Goal: Task Accomplishment & Management: Complete application form

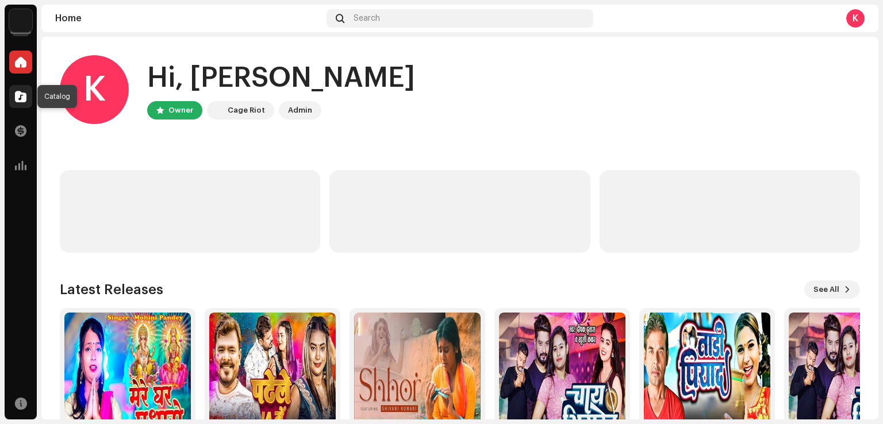
click at [22, 102] on div at bounding box center [20, 96] width 23 height 23
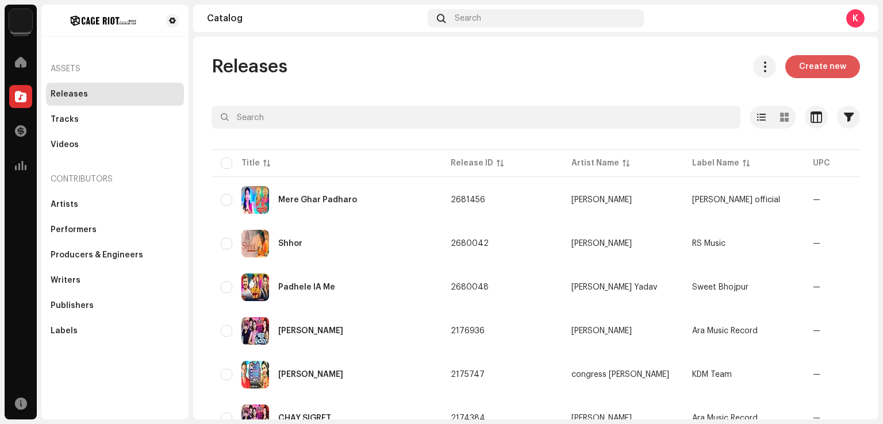
click at [822, 72] on span "Create new" at bounding box center [822, 66] width 47 height 23
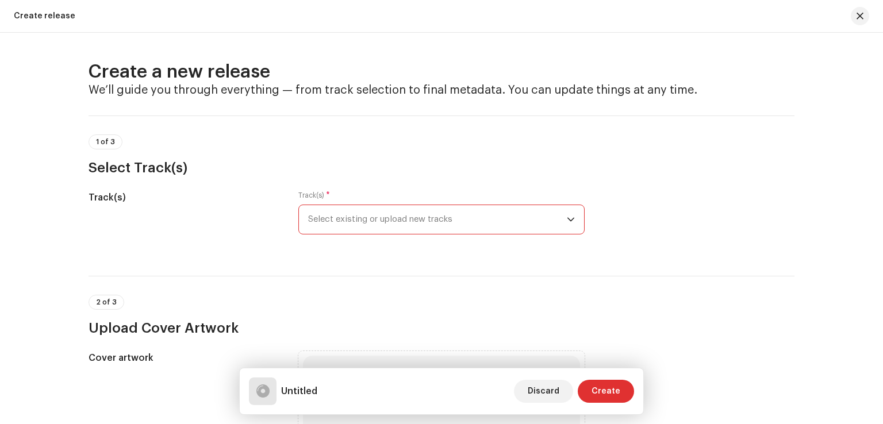
click at [462, 231] on span "Select existing or upload new tracks" at bounding box center [437, 219] width 259 height 29
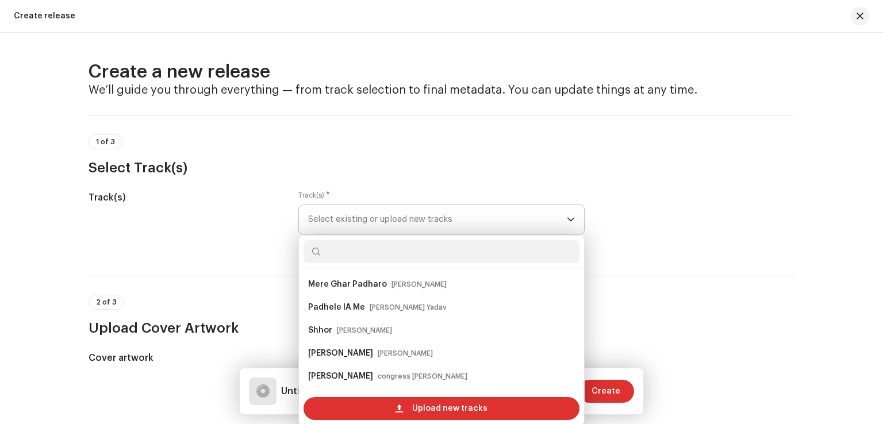
scroll to position [18, 0]
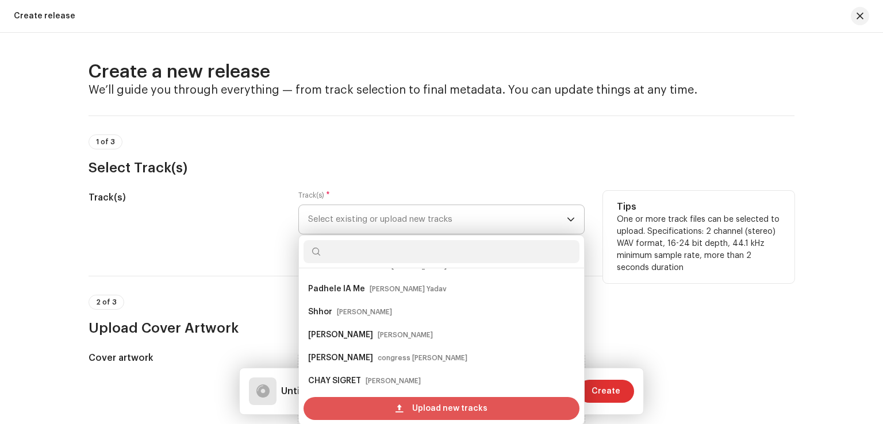
click at [381, 409] on div "Upload new tracks" at bounding box center [442, 408] width 276 height 23
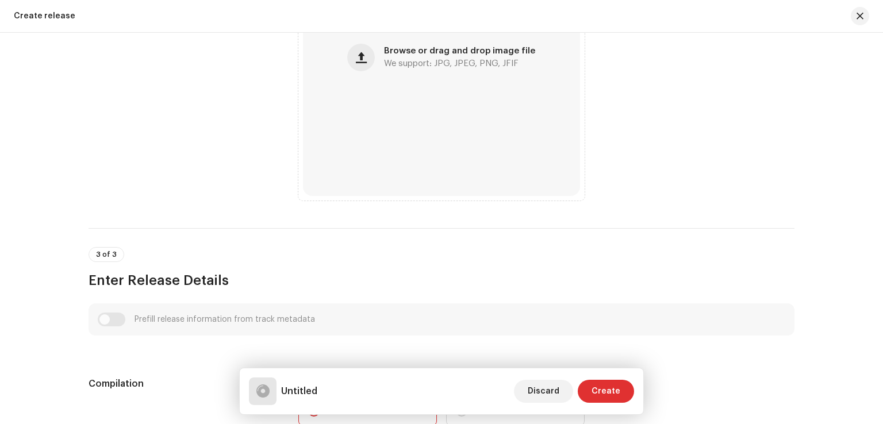
scroll to position [547, 0]
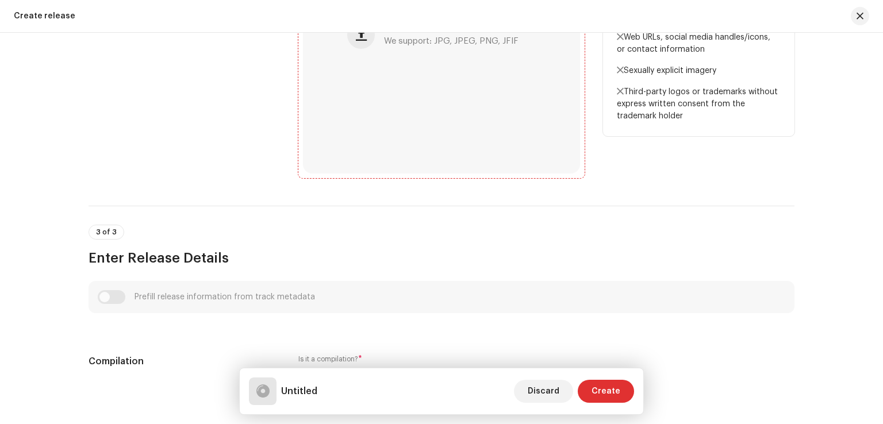
click at [420, 123] on div "Browse or drag and drop image file We support: JPG, JPEG, PNG, JFIF" at bounding box center [441, 34] width 277 height 277
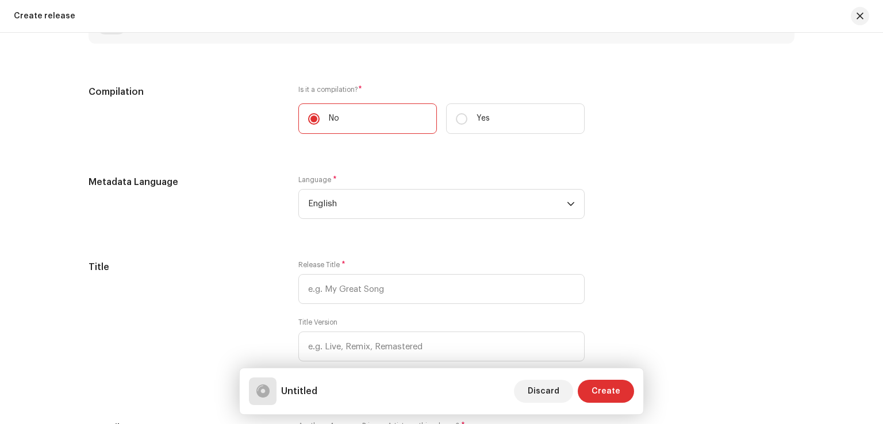
scroll to position [841, 0]
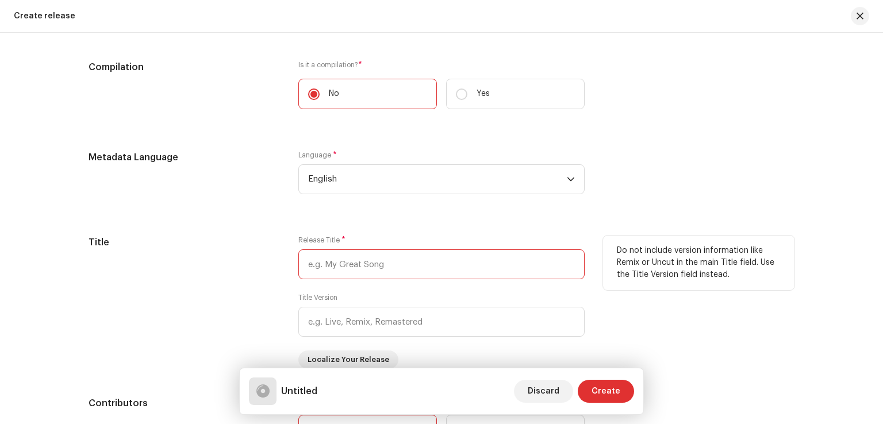
click at [374, 278] on input "text" at bounding box center [441, 265] width 286 height 30
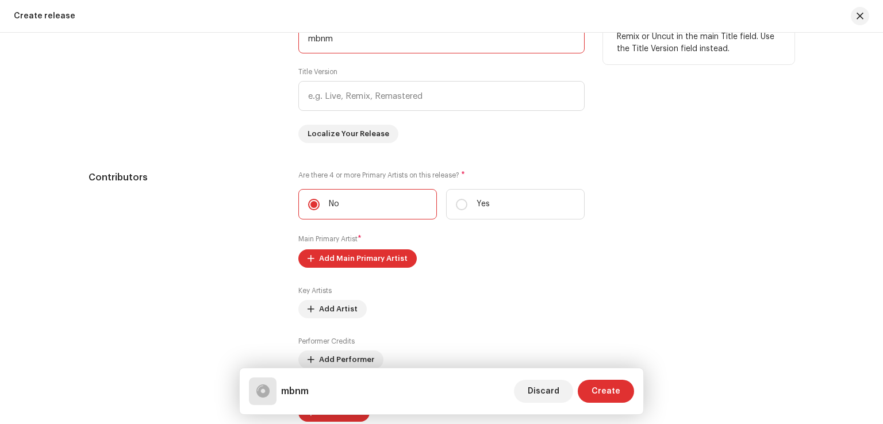
scroll to position [1068, 0]
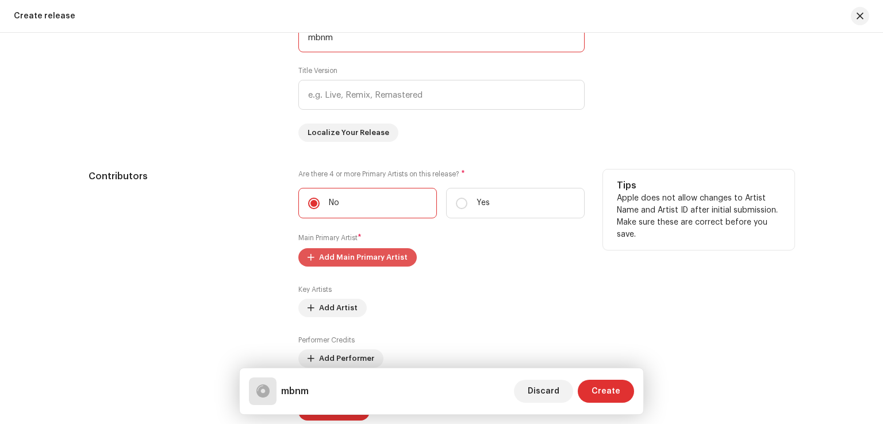
type input "mbnm"
click at [386, 252] on span "Add Main Primary Artist" at bounding box center [363, 257] width 89 height 23
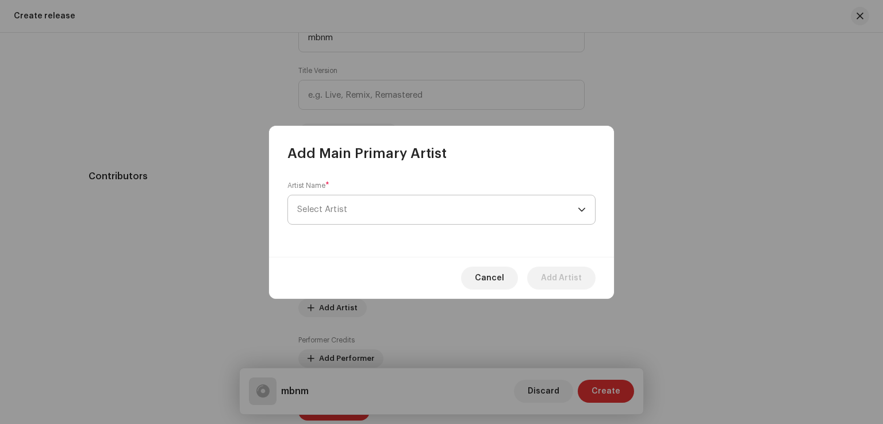
click at [412, 214] on span "Select Artist" at bounding box center [437, 210] width 281 height 29
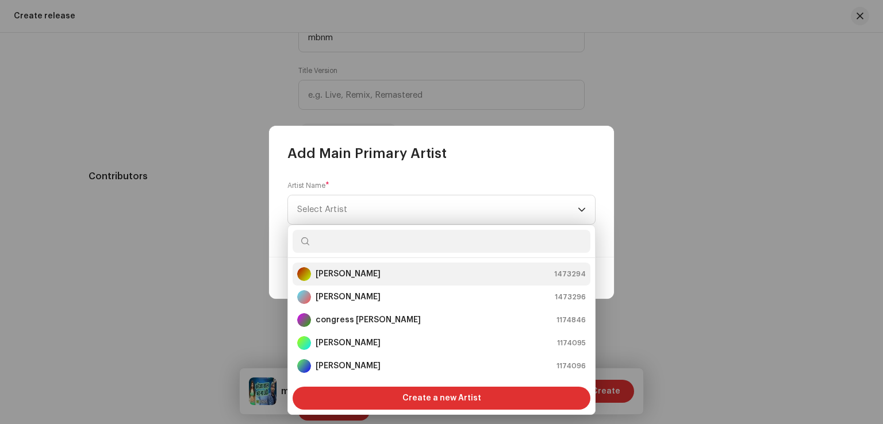
click at [374, 279] on div "[PERSON_NAME]" at bounding box center [338, 274] width 83 height 14
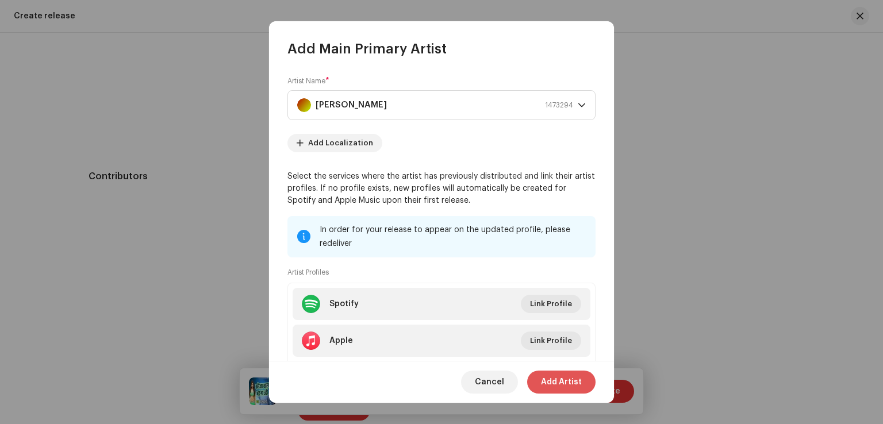
click at [559, 386] on span "Add Artist" at bounding box center [561, 382] width 41 height 23
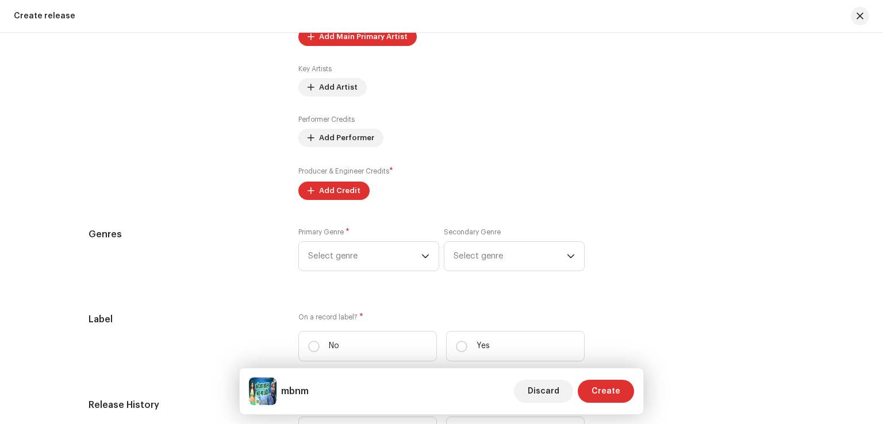
scroll to position [1352, 0]
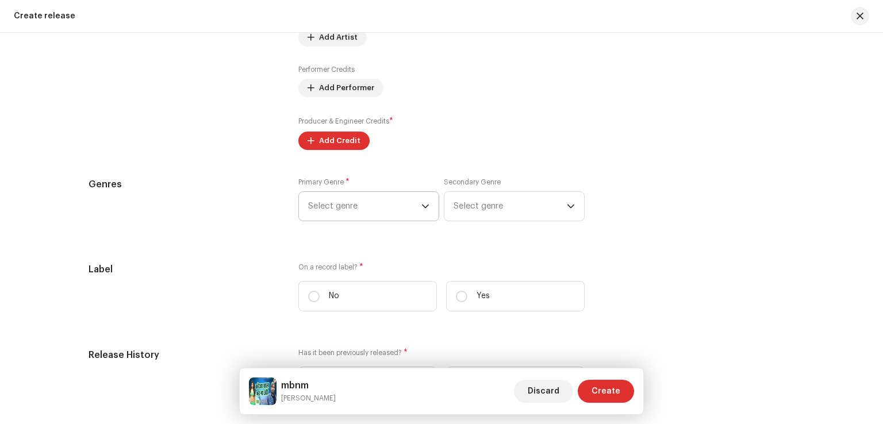
click at [334, 205] on span "Select genre" at bounding box center [364, 206] width 113 height 29
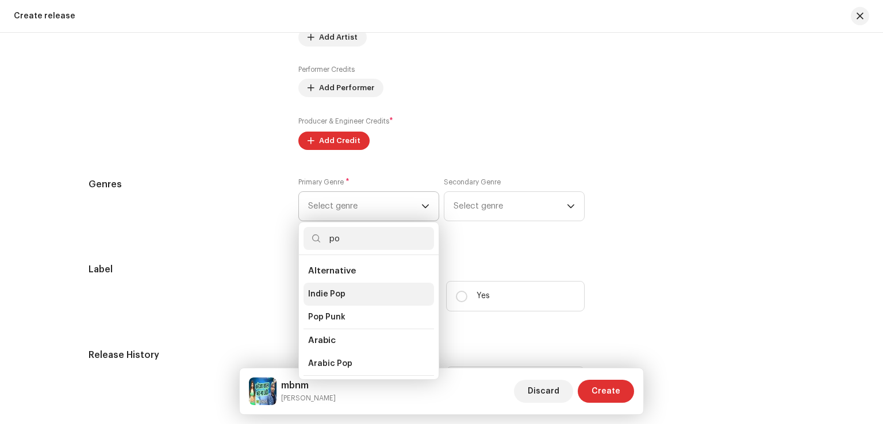
type input "po"
click at [349, 293] on li "Indie Pop" at bounding box center [369, 294] width 131 height 23
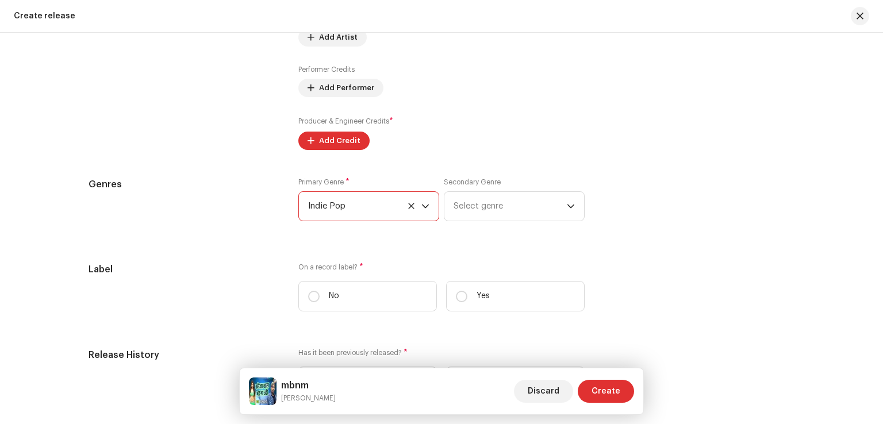
scroll to position [1543, 0]
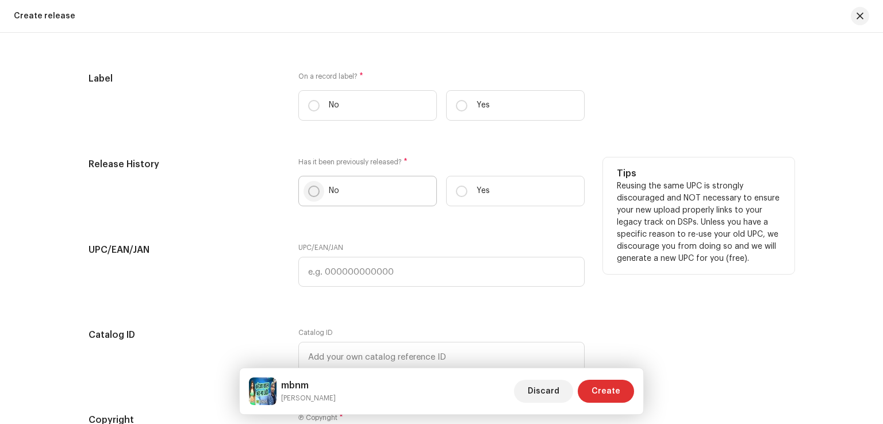
click at [308, 191] on input "No" at bounding box center [314, 192] width 12 height 12
radio input "true"
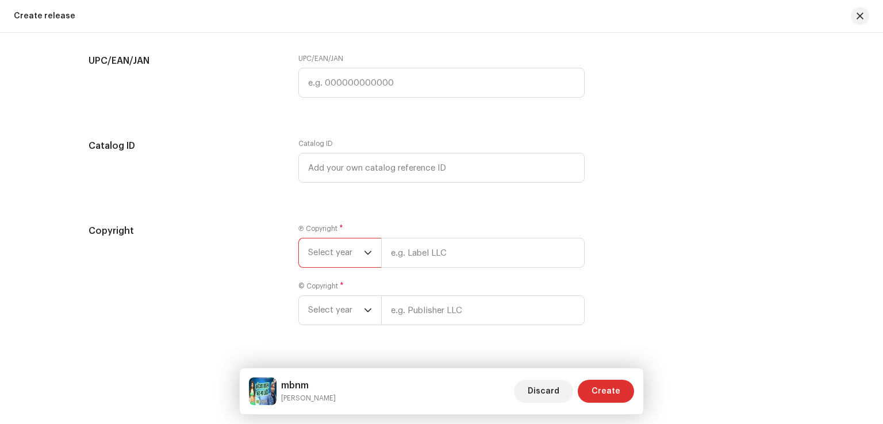
click at [361, 260] on span "Select year" at bounding box center [336, 253] width 56 height 29
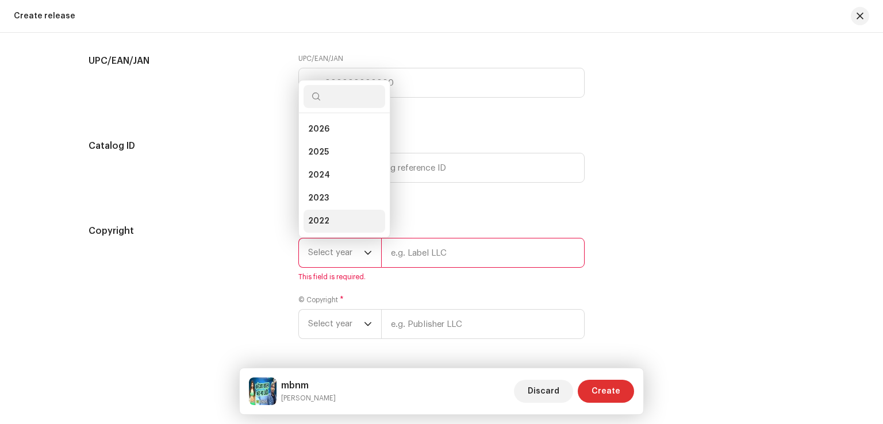
scroll to position [18, 0]
click at [331, 145] on li "2025" at bounding box center [345, 133] width 82 height 23
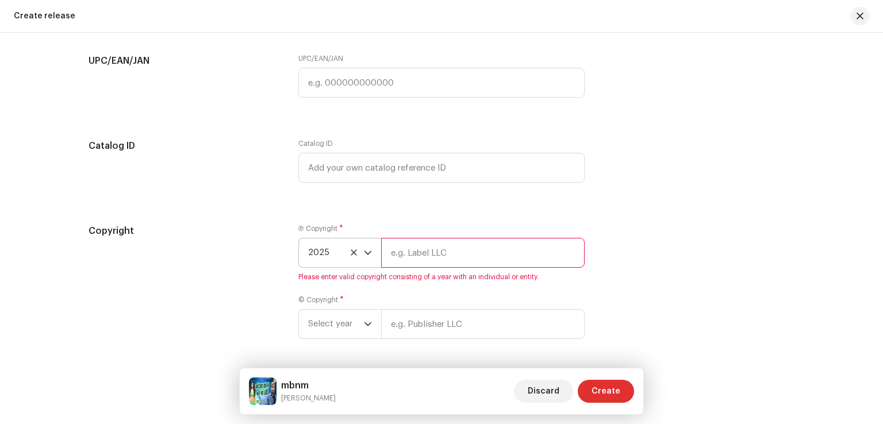
click at [435, 252] on input "text" at bounding box center [483, 253] width 204 height 30
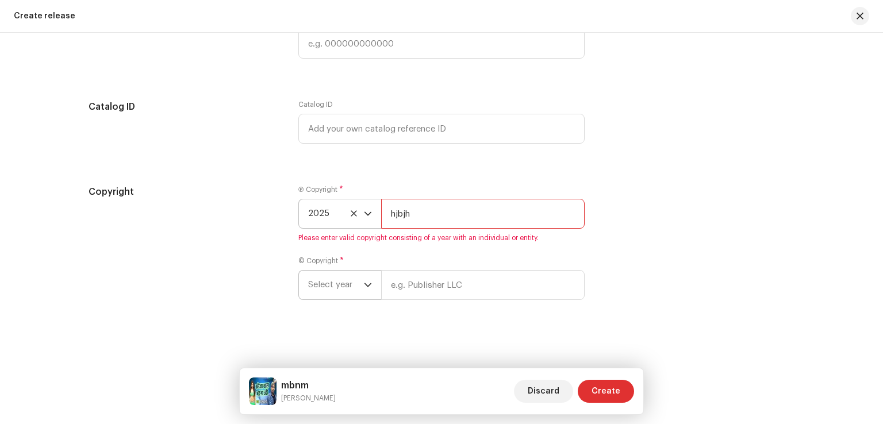
type input "hjbjh"
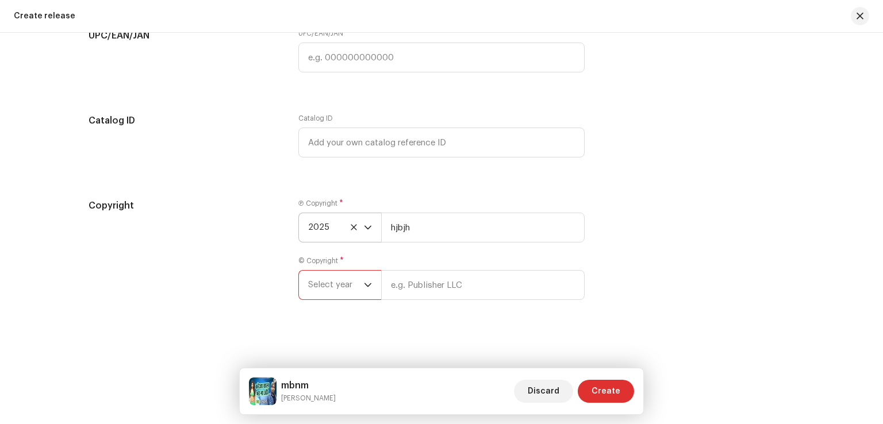
scroll to position [1761, 0]
click at [335, 287] on span "Select year" at bounding box center [336, 285] width 56 height 29
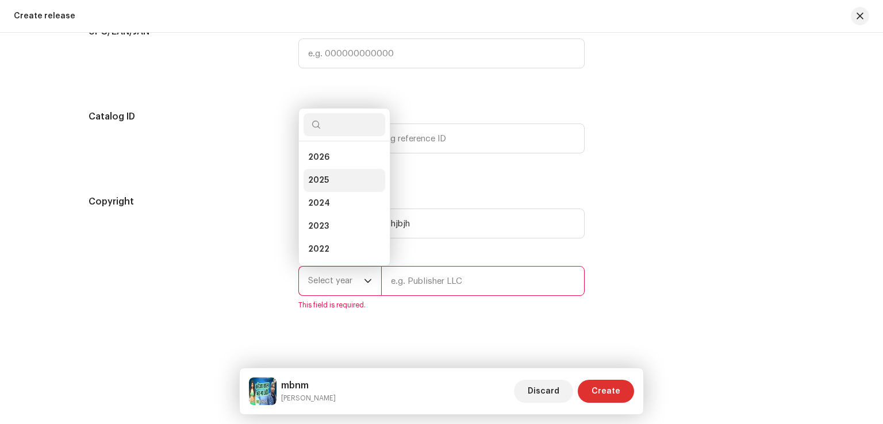
click at [332, 181] on li "2025" at bounding box center [345, 180] width 82 height 23
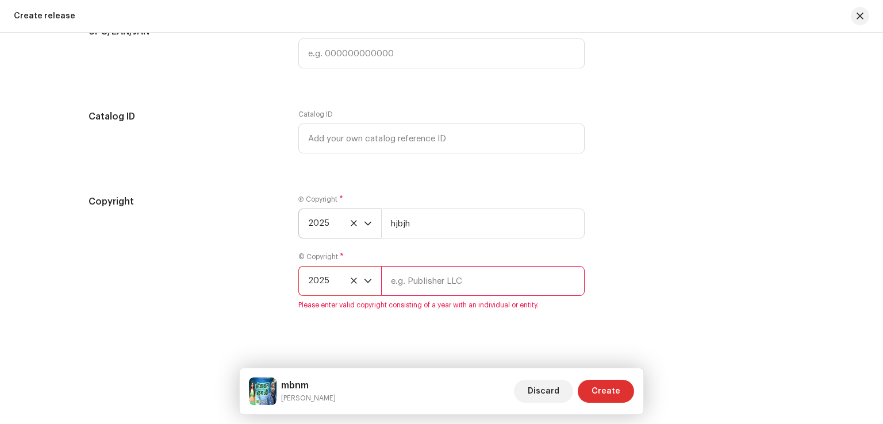
click at [442, 290] on input "text" at bounding box center [483, 281] width 204 height 30
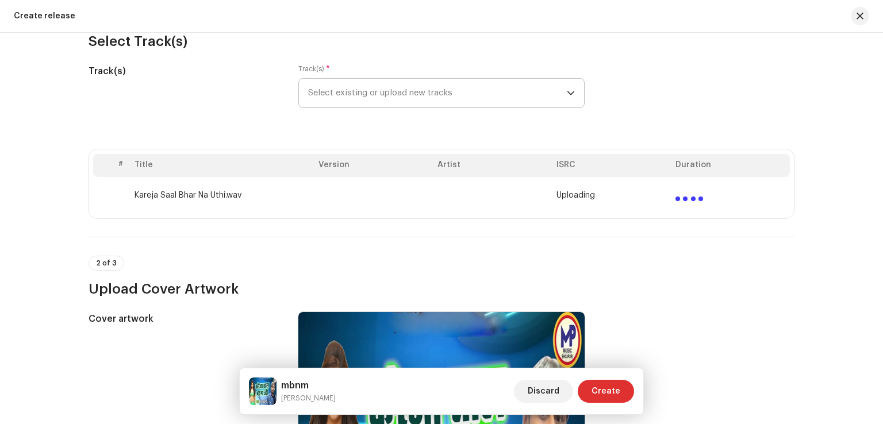
scroll to position [130, 0]
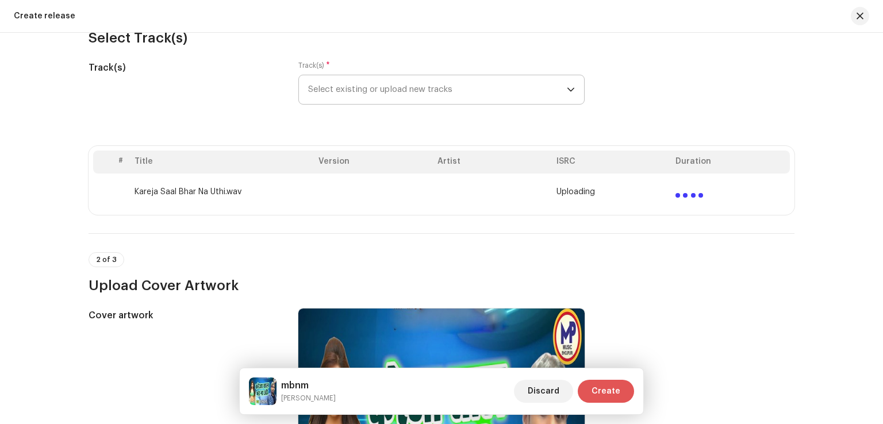
type input "h,b"
click at [606, 391] on span "Create" at bounding box center [606, 391] width 29 height 23
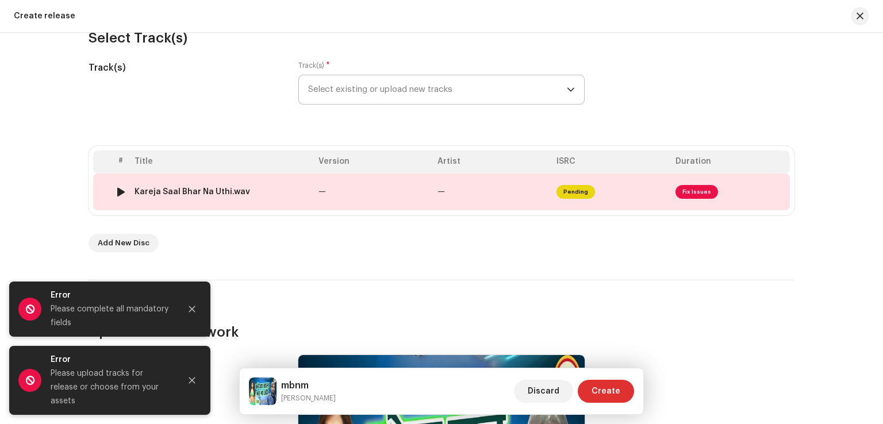
click at [466, 205] on td "—" at bounding box center [492, 192] width 119 height 37
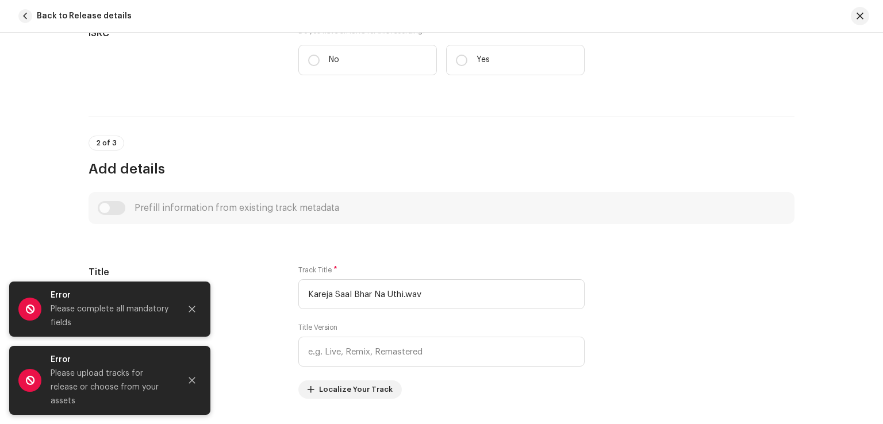
scroll to position [308, 0]
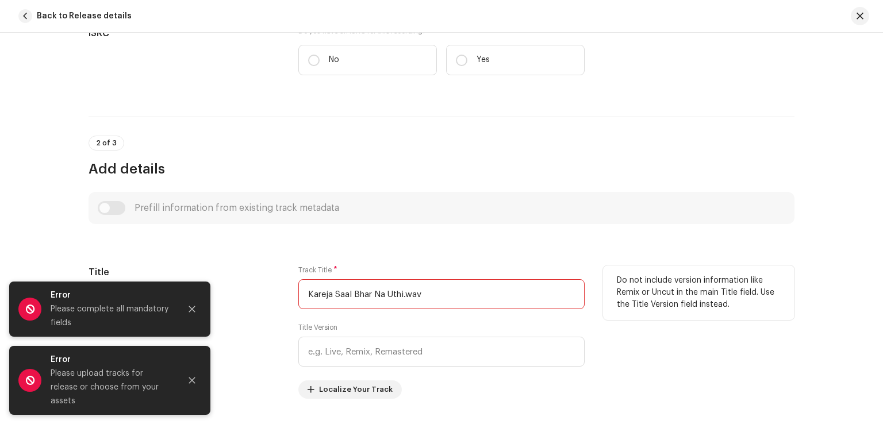
click at [434, 297] on input "Kareja Saal Bhar Na Uthi.wav" at bounding box center [441, 294] width 286 height 30
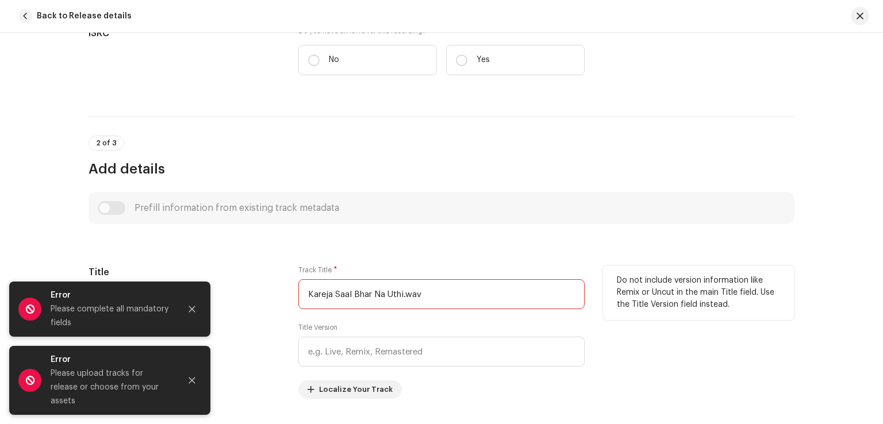
click at [434, 297] on input "Kareja Saal Bhar Na Uthi.wav" at bounding box center [441, 294] width 286 height 30
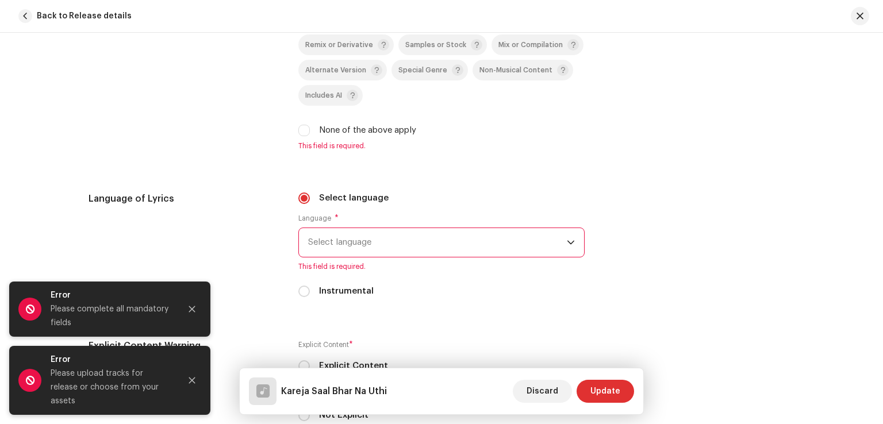
scroll to position [2166, 0]
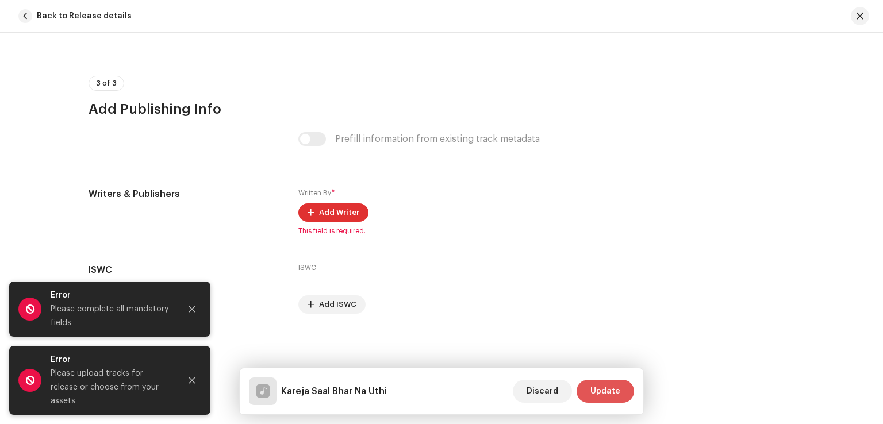
type input "Kareja Saal Bhar Na Uthi"
click at [606, 397] on span "Update" at bounding box center [606, 391] width 30 height 23
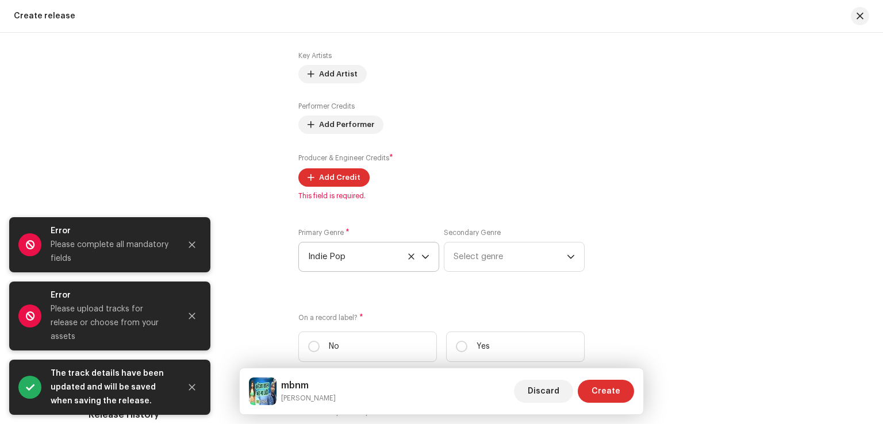
scroll to position [1376, 0]
click at [599, 399] on span "Create" at bounding box center [606, 391] width 29 height 23
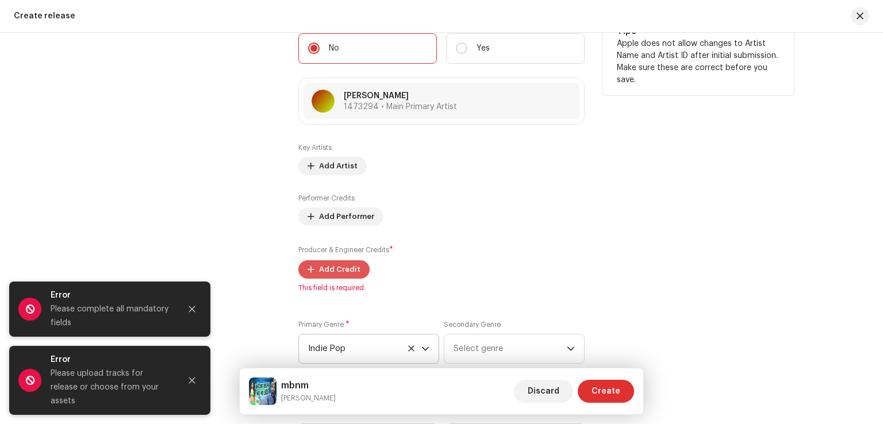
scroll to position [1286, 0]
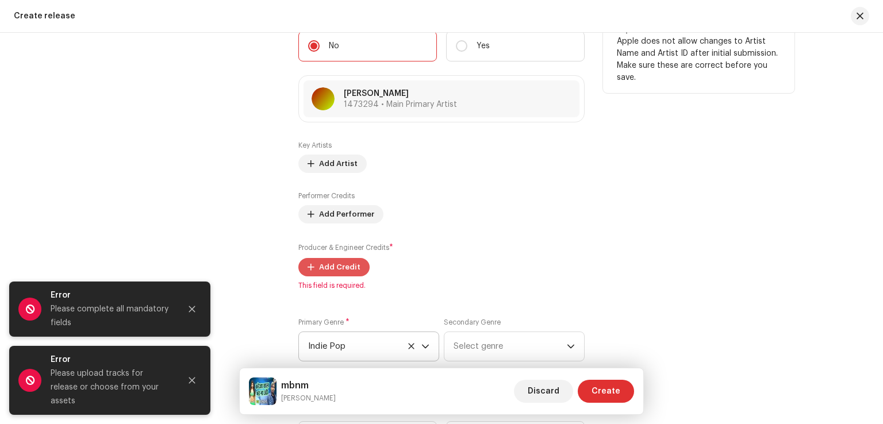
click at [331, 270] on span "Add Credit" at bounding box center [339, 267] width 41 height 23
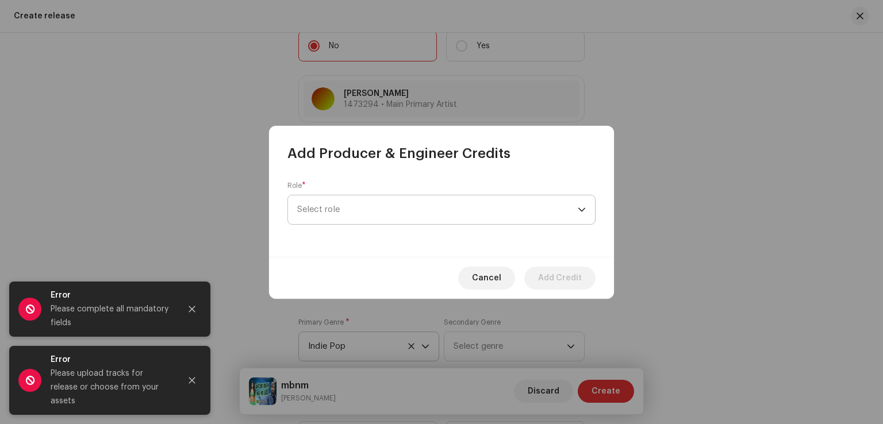
click at [382, 208] on span "Select role" at bounding box center [437, 210] width 281 height 29
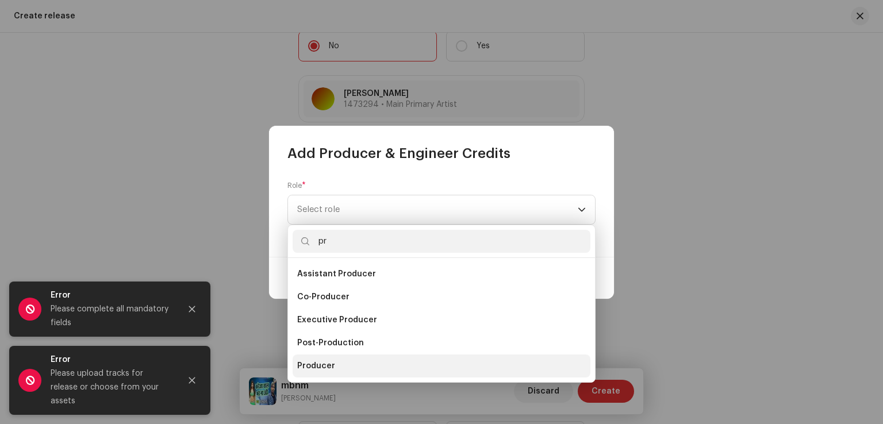
type input "pr"
click at [331, 367] on span "Producer" at bounding box center [316, 367] width 38 height 12
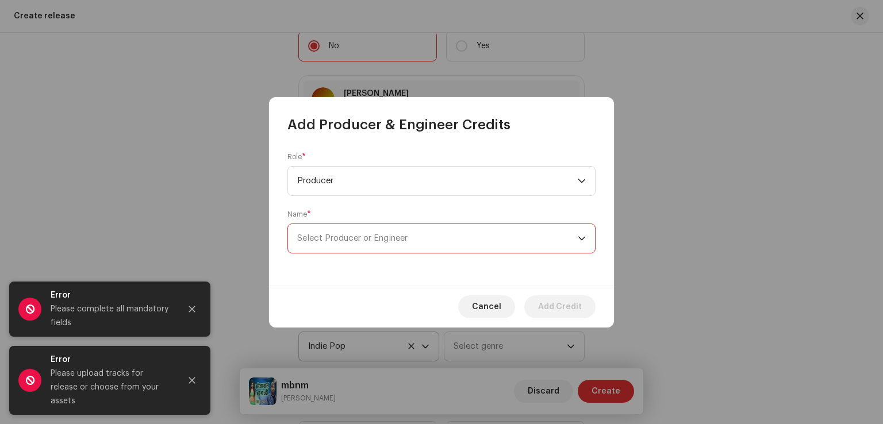
click at [383, 244] on span "Select Producer or Engineer" at bounding box center [437, 238] width 281 height 29
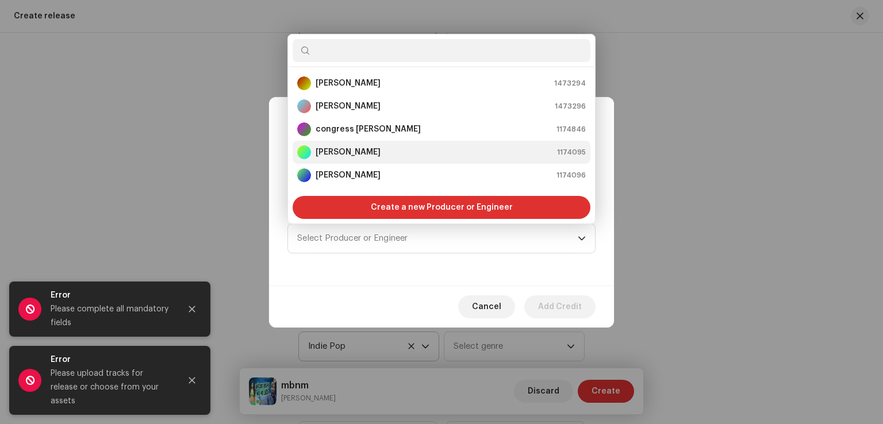
click at [399, 151] on div "Deepak Dulara 1174095" at bounding box center [441, 152] width 289 height 14
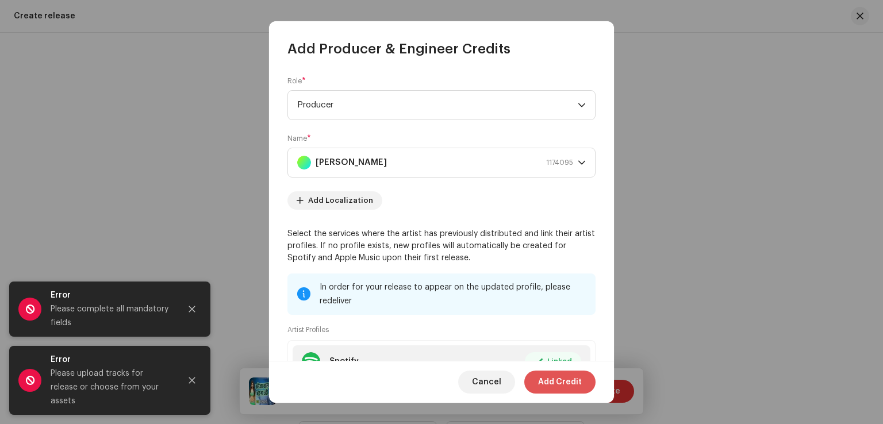
click at [554, 380] on span "Add Credit" at bounding box center [560, 382] width 44 height 23
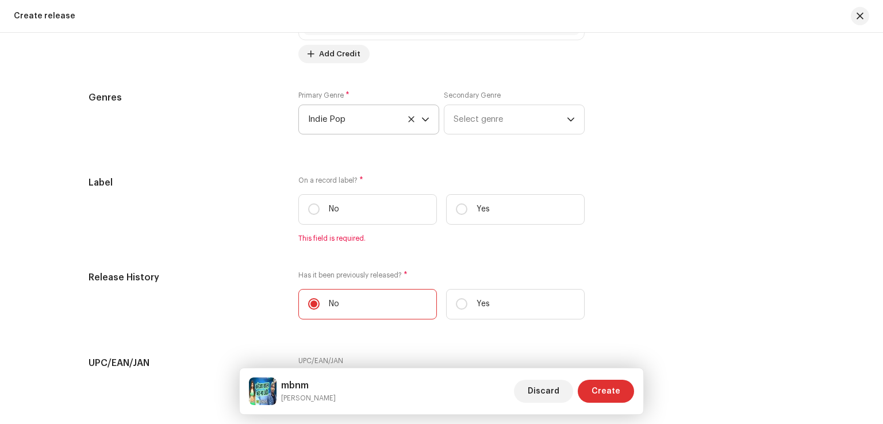
scroll to position [1546, 0]
click at [310, 216] on input "No" at bounding box center [314, 211] width 12 height 12
radio input "true"
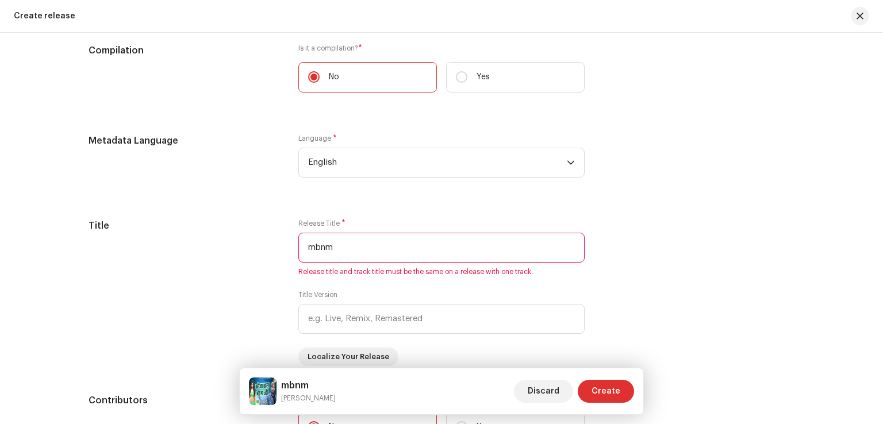
scroll to position [903, 0]
click at [366, 248] on input "mbnm" at bounding box center [441, 249] width 286 height 30
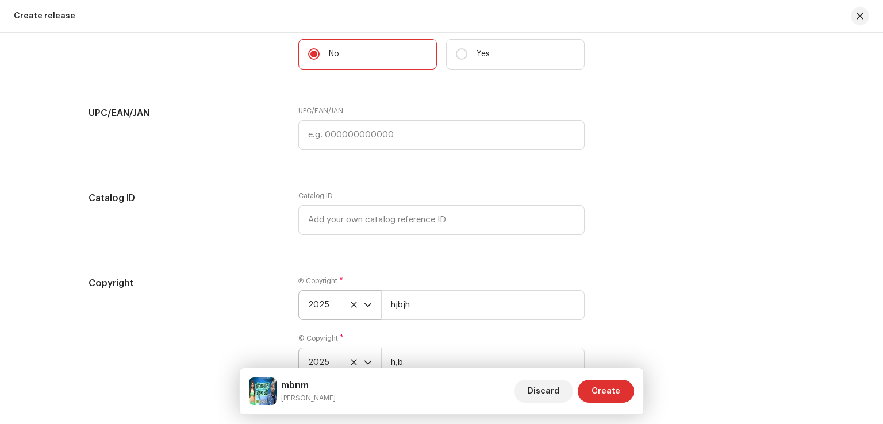
scroll to position [1869, 0]
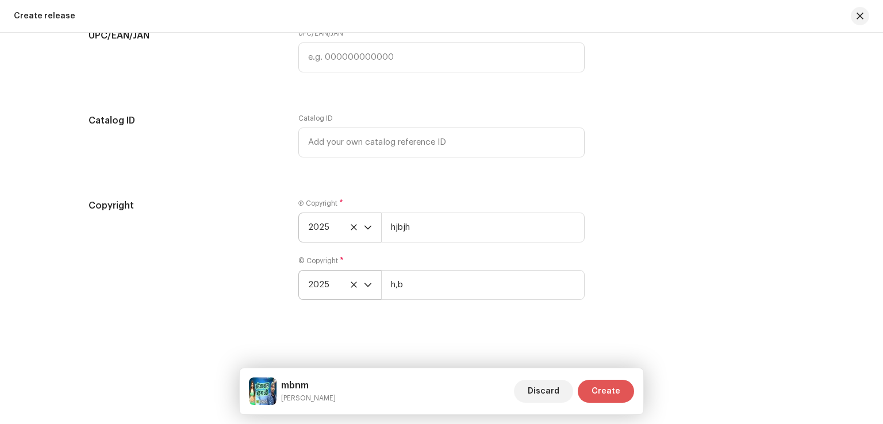
click at [623, 390] on button "Create" at bounding box center [606, 391] width 56 height 23
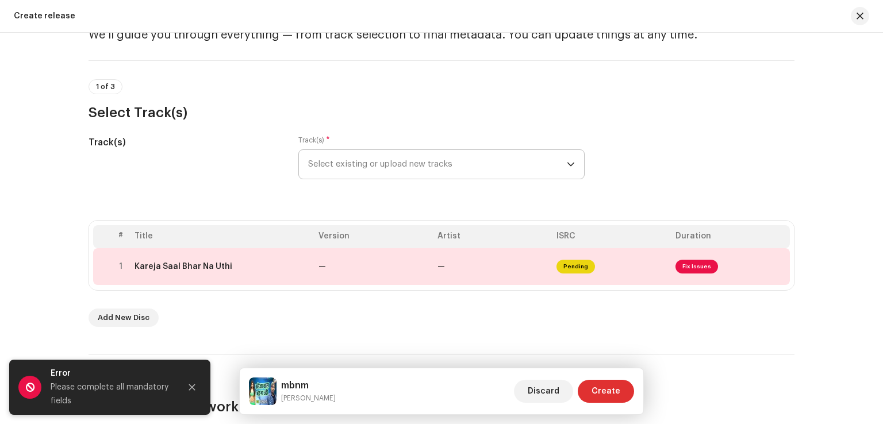
scroll to position [44, 0]
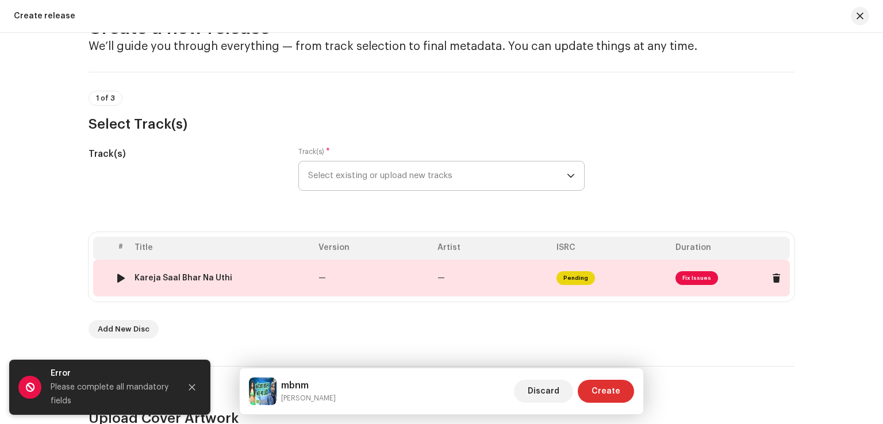
click at [446, 278] on td "—" at bounding box center [492, 278] width 119 height 37
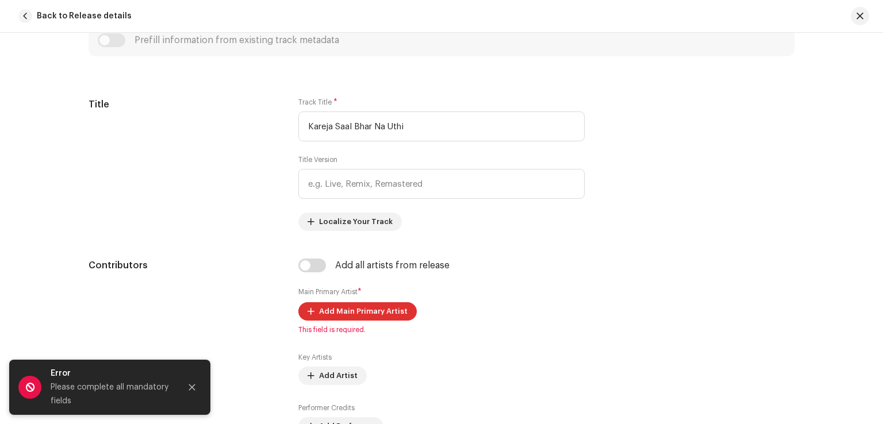
scroll to position [476, 0]
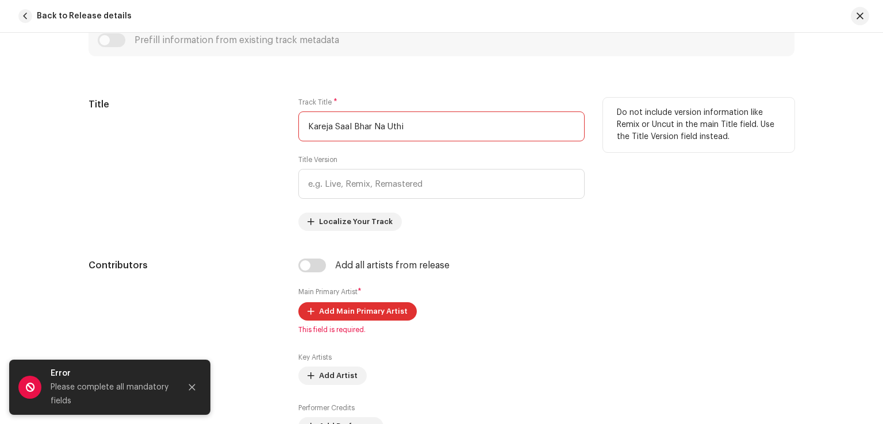
click at [426, 123] on input "Kareja Saal Bhar Na Uthi" at bounding box center [441, 127] width 286 height 30
paste input "mbnm"
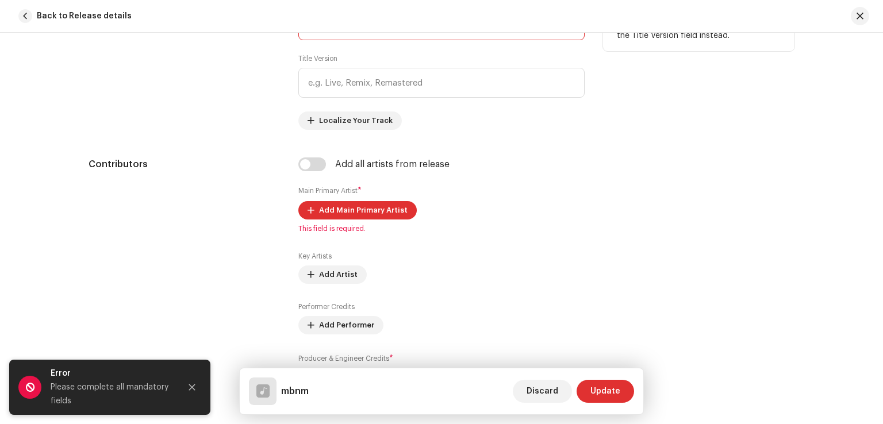
scroll to position [578, 0]
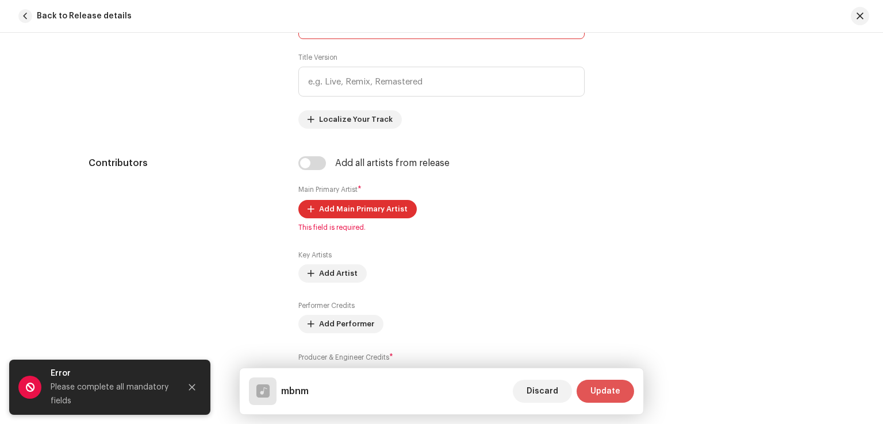
type input "mbnm"
click at [600, 392] on span "Update" at bounding box center [606, 391] width 30 height 23
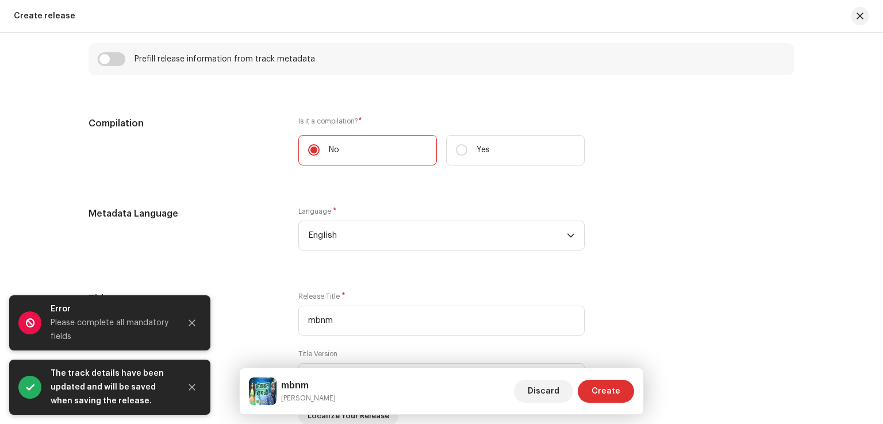
scroll to position [1022, 0]
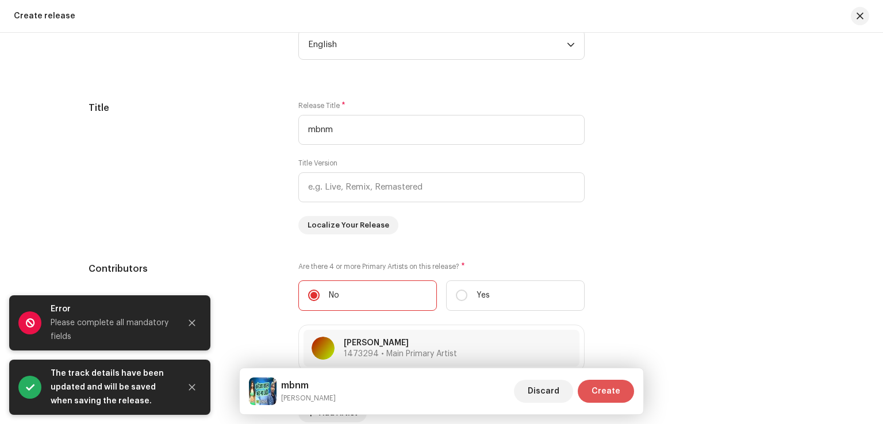
click at [618, 390] on span "Create" at bounding box center [606, 391] width 29 height 23
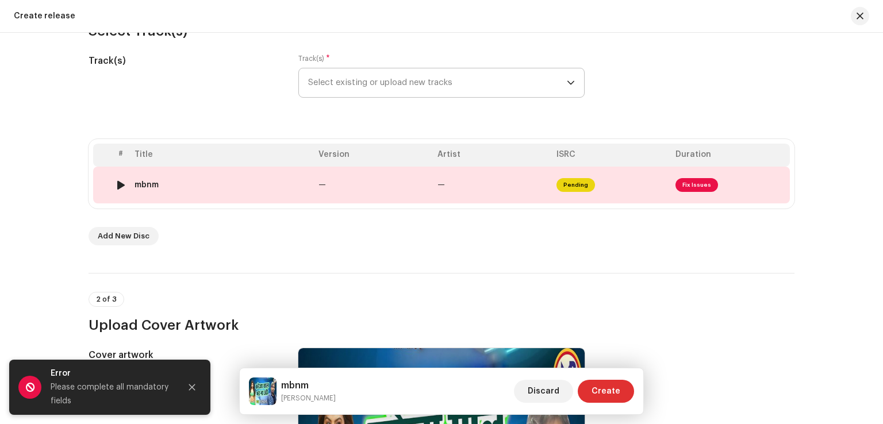
scroll to position [136, 0]
click at [455, 189] on td "—" at bounding box center [492, 185] width 119 height 37
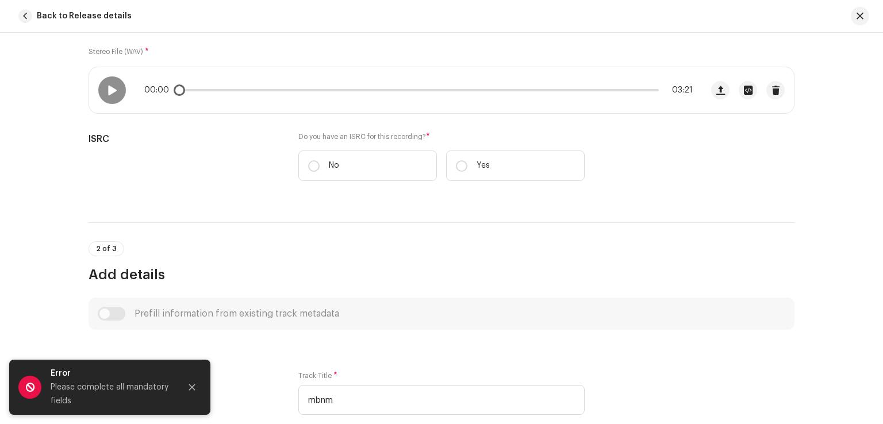
scroll to position [196, 0]
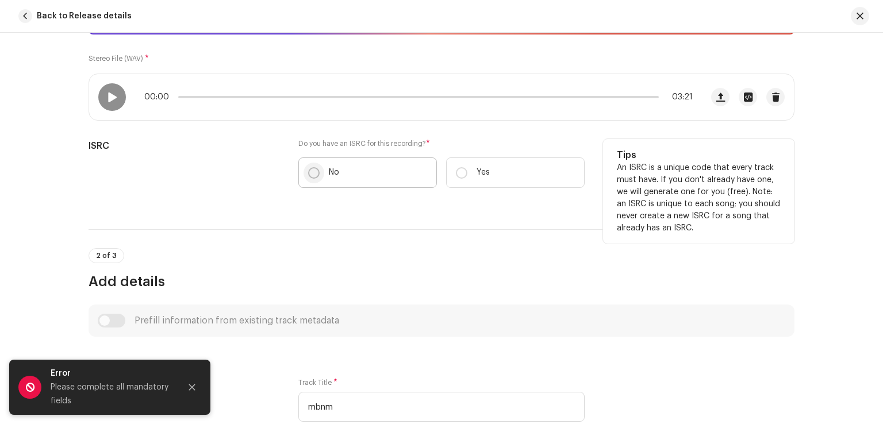
click at [310, 171] on input "No" at bounding box center [314, 173] width 12 height 12
radio input "true"
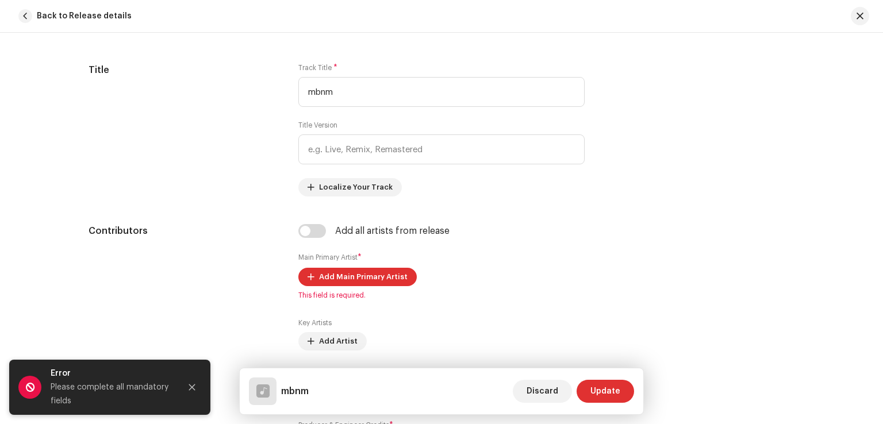
scroll to position [580, 0]
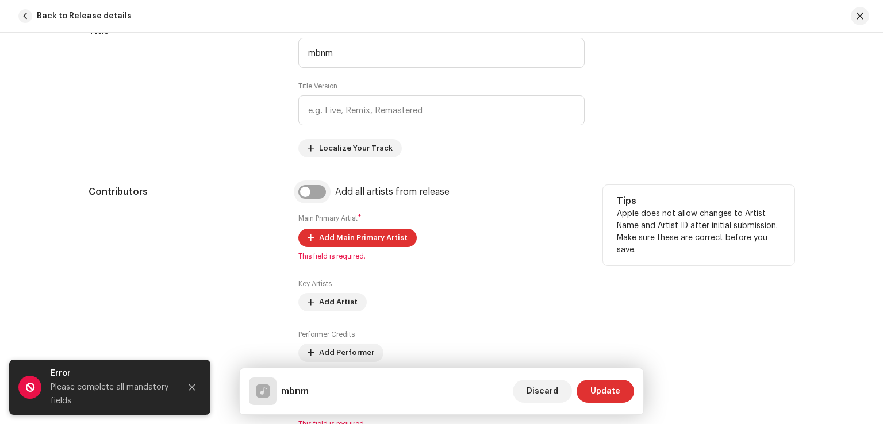
click at [312, 187] on input "checkbox" at bounding box center [312, 192] width 28 height 14
checkbox input "true"
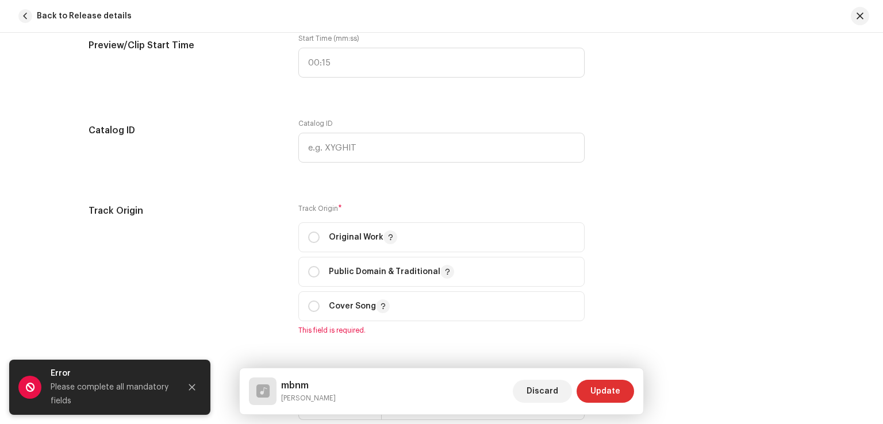
scroll to position [1240, 0]
click at [311, 238] on input "radio" at bounding box center [314, 237] width 12 height 12
radio input "true"
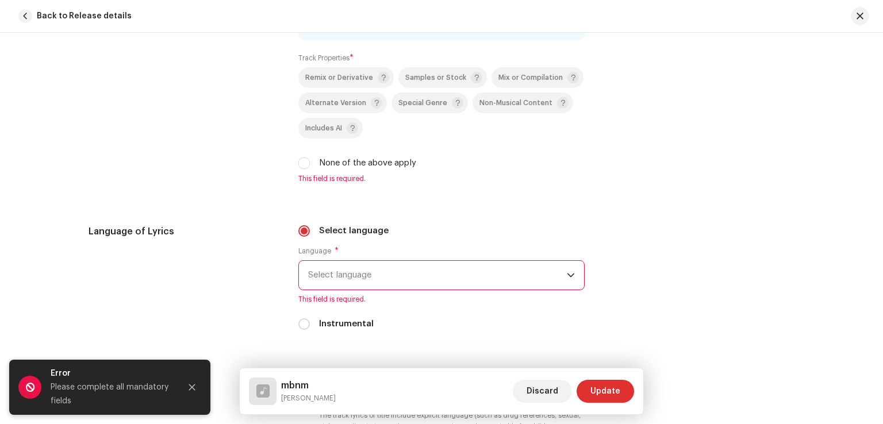
scroll to position [1706, 0]
click at [298, 167] on input "None of the above apply" at bounding box center [304, 164] width 12 height 12
checkbox input "true"
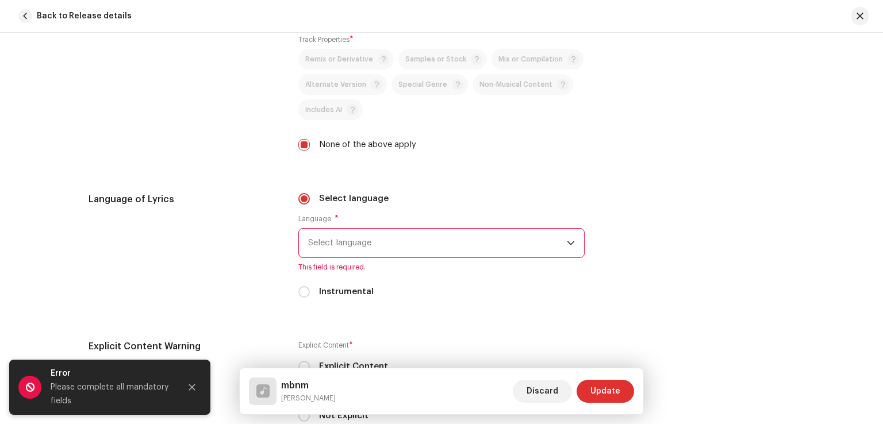
scroll to position [1727, 0]
click at [394, 251] on span "Select language" at bounding box center [437, 241] width 259 height 29
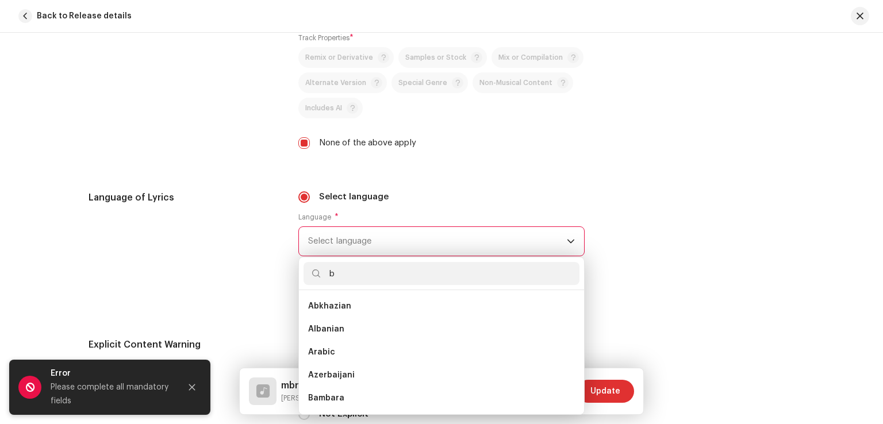
scroll to position [0, 0]
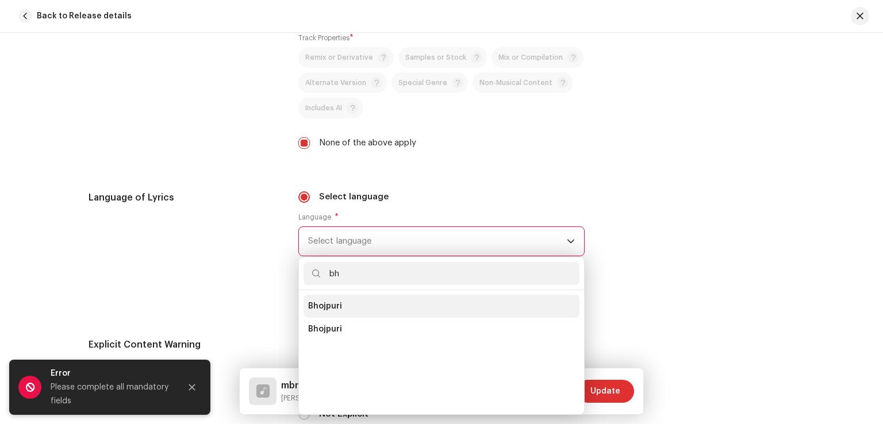
type input "bh"
click at [354, 307] on li "Bhojpuri" at bounding box center [442, 306] width 276 height 23
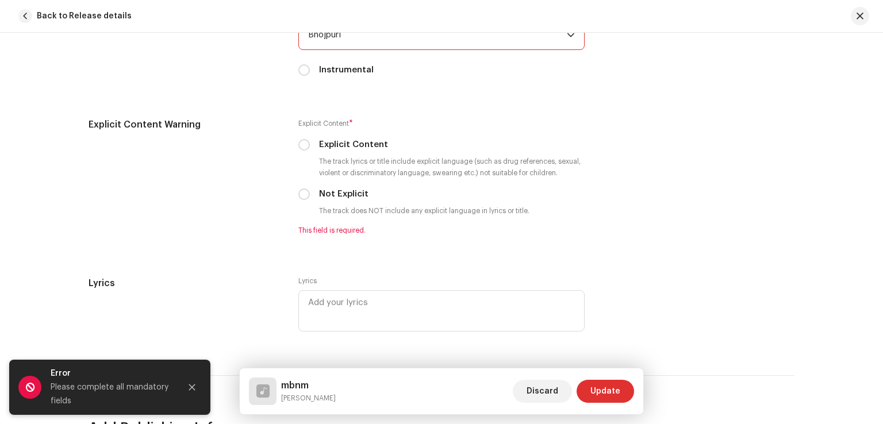
scroll to position [1933, 0]
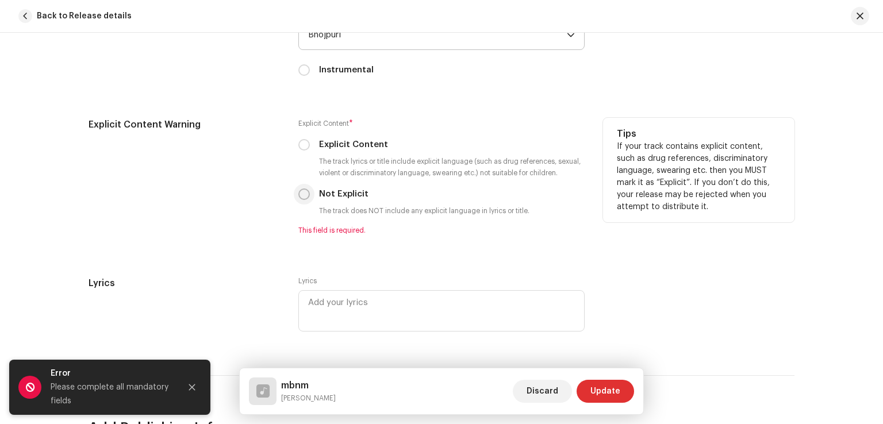
click at [302, 198] on div "Explicit Content * Explicit Content The track lyrics or title include explicit …" at bounding box center [441, 176] width 286 height 117
click at [302, 198] on input "Not Explicit" at bounding box center [304, 195] width 12 height 12
radio input "true"
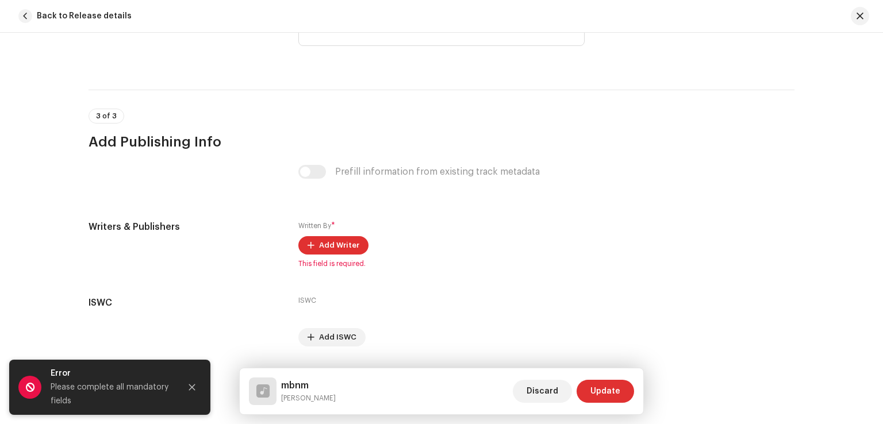
scroll to position [2240, 0]
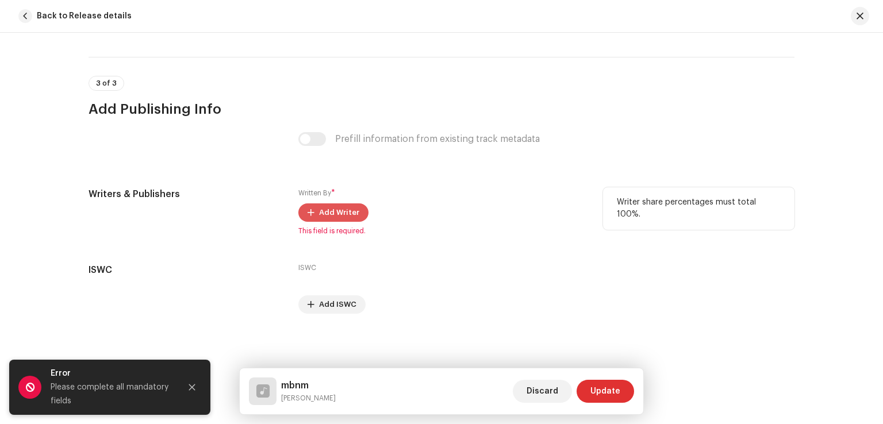
click at [340, 219] on span "Add Writer" at bounding box center [339, 212] width 40 height 23
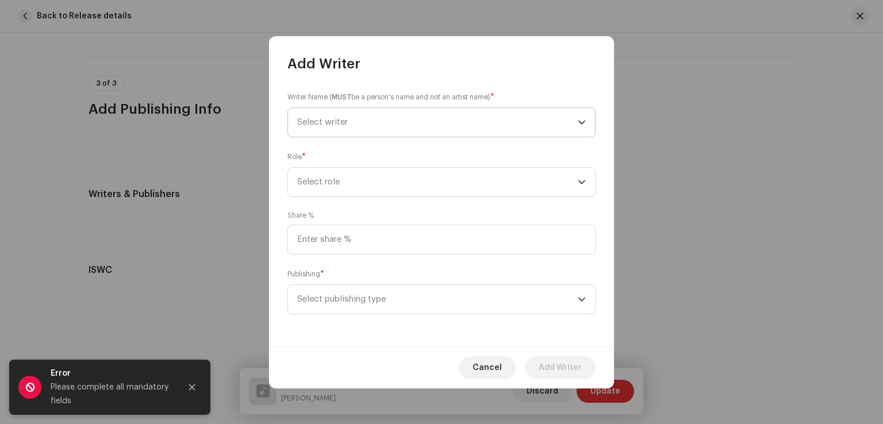
click at [363, 121] on span "Select writer" at bounding box center [437, 122] width 281 height 29
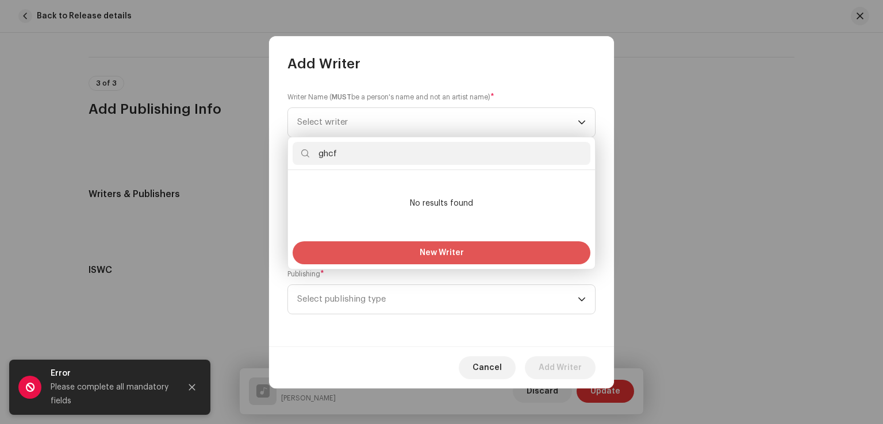
type input "ghcf"
click at [420, 249] on span "New Writer" at bounding box center [442, 253] width 44 height 8
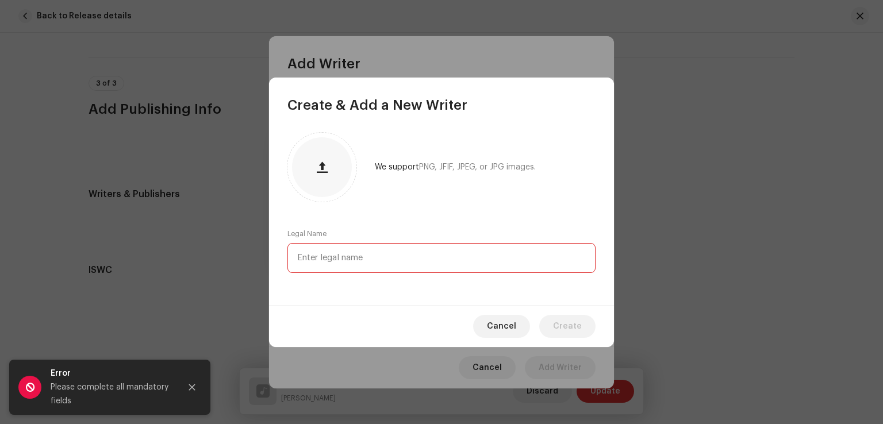
type input "b"
click at [346, 267] on input "b" at bounding box center [442, 258] width 308 height 30
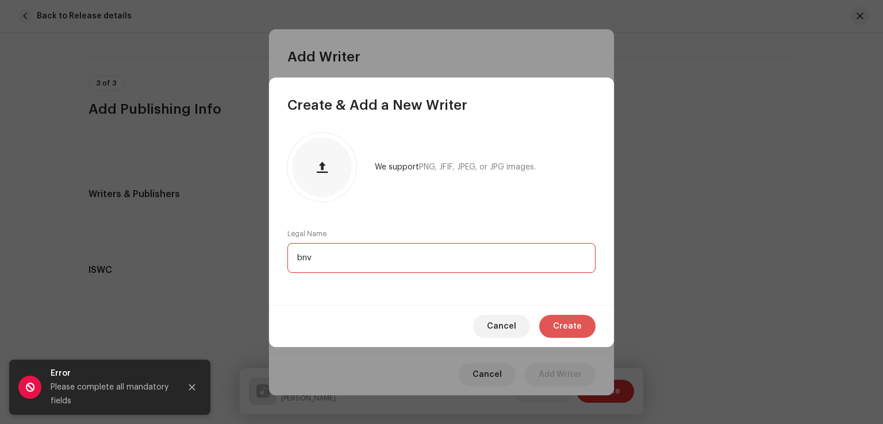
type input "bnv"
click at [568, 332] on span "Create" at bounding box center [567, 326] width 29 height 23
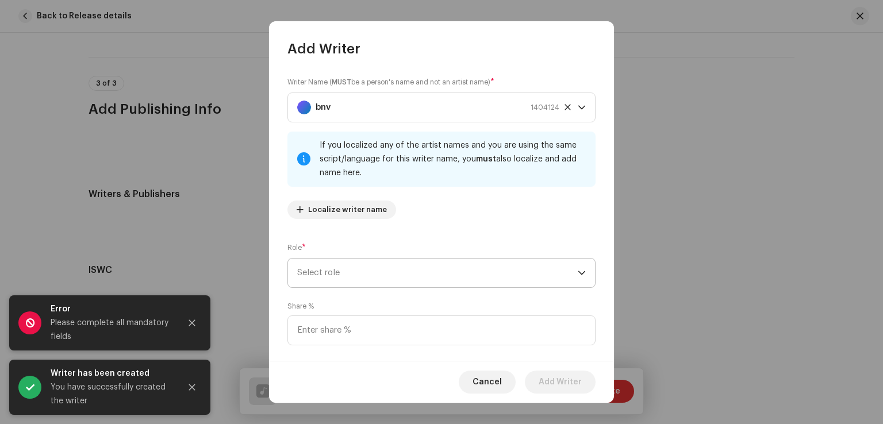
click at [341, 279] on span "Select role" at bounding box center [437, 273] width 281 height 29
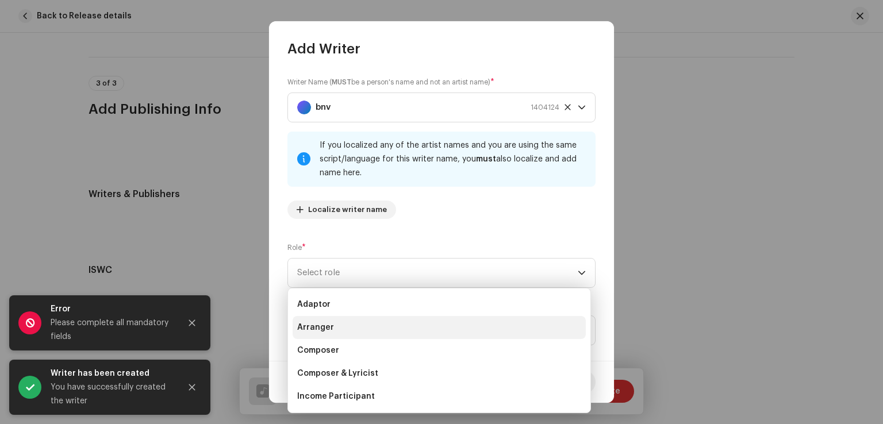
click at [335, 337] on li "Arranger" at bounding box center [439, 327] width 293 height 23
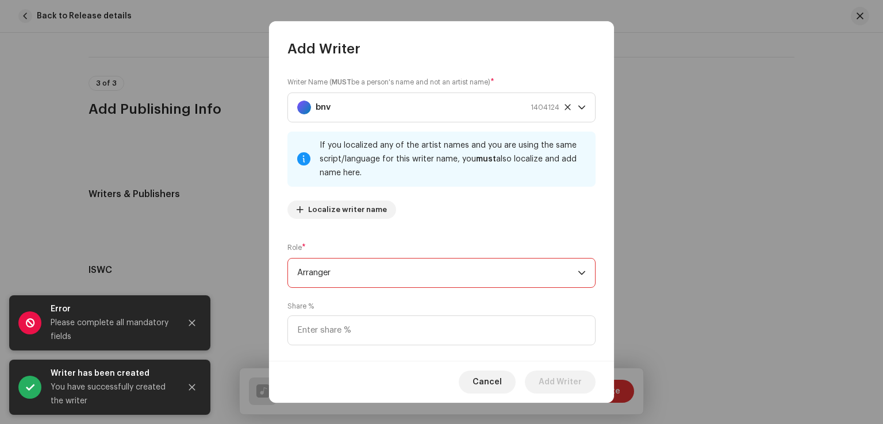
scroll to position [76, 0]
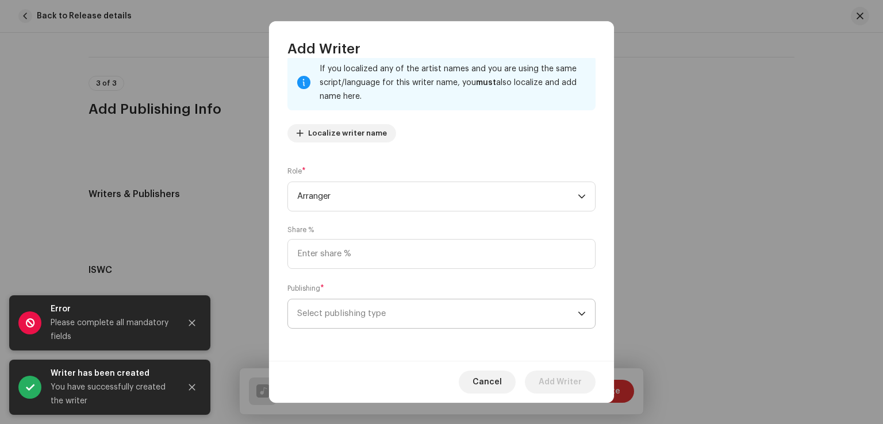
click at [395, 316] on span "Select publishing type" at bounding box center [437, 314] width 281 height 29
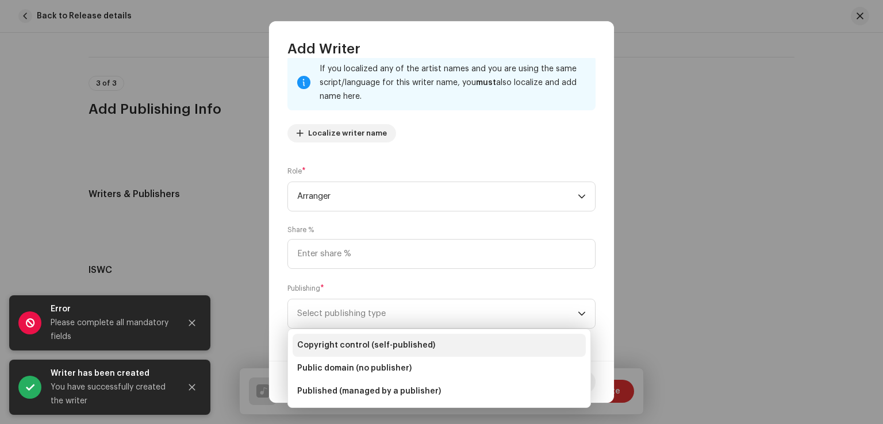
click at [368, 342] on span "Copyright control (self-published)" at bounding box center [366, 346] width 138 height 12
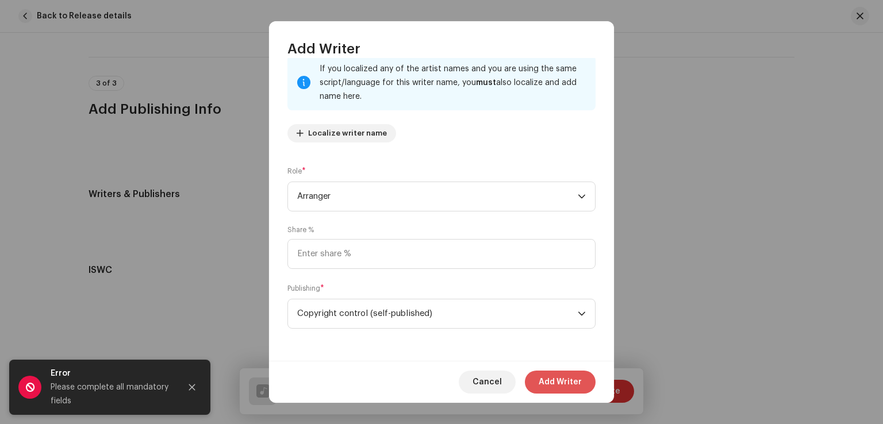
click at [571, 380] on span "Add Writer" at bounding box center [560, 382] width 43 height 23
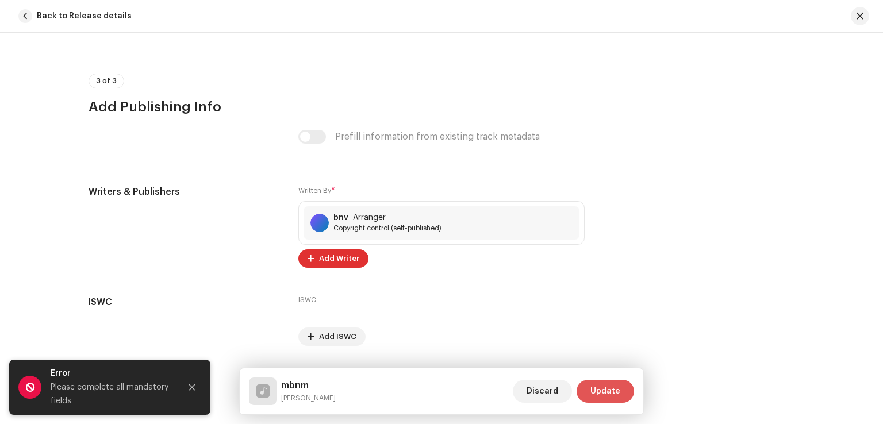
click at [625, 390] on button "Update" at bounding box center [606, 391] width 58 height 23
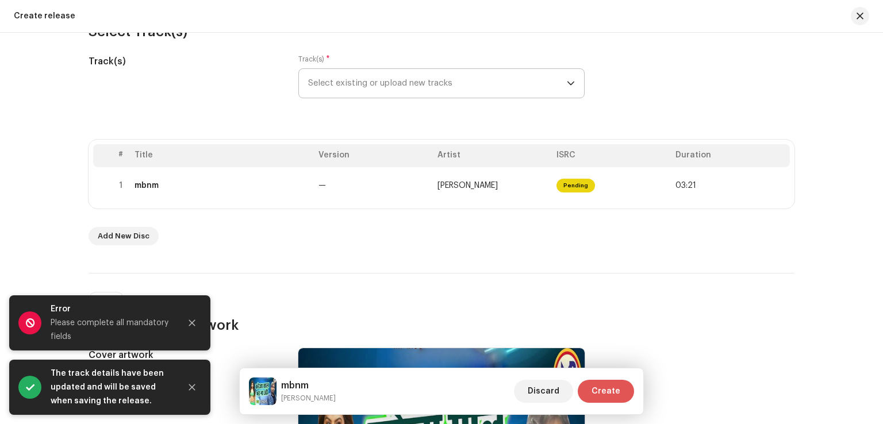
click at [601, 384] on span "Create" at bounding box center [606, 391] width 29 height 23
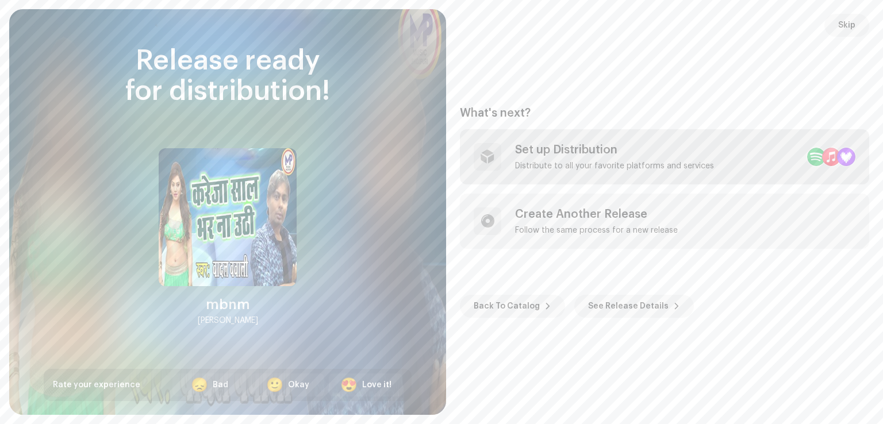
click at [554, 157] on div "Set up Distribution Distribute to all your favorite platforms and services" at bounding box center [614, 157] width 199 height 28
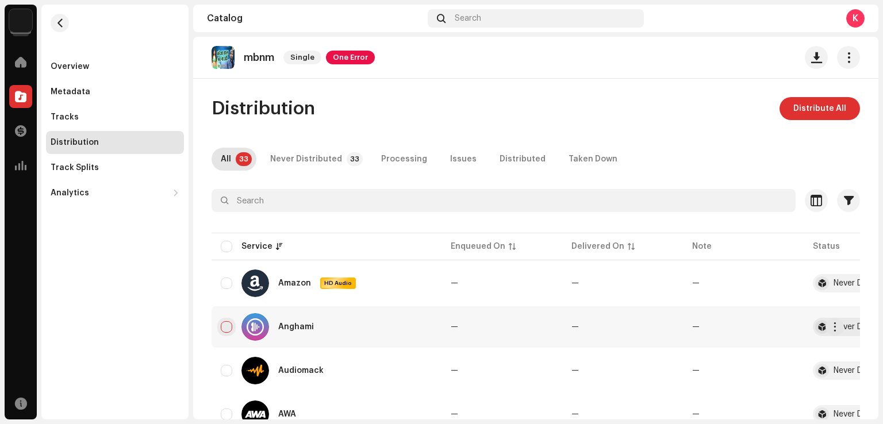
click at [228, 325] on input "checkbox" at bounding box center [227, 327] width 12 height 12
checkbox input "true"
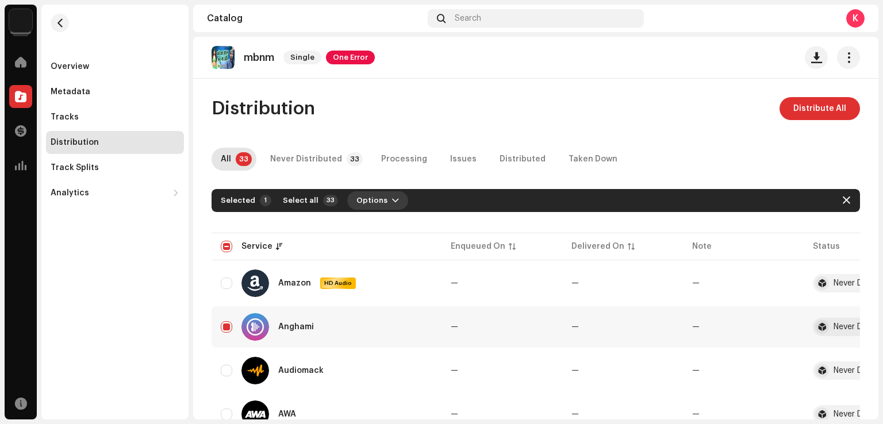
click at [371, 200] on span "Options" at bounding box center [372, 200] width 31 height 23
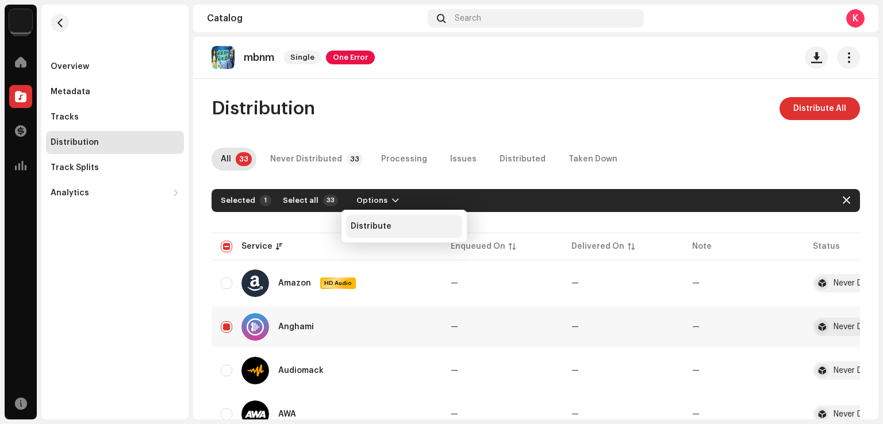
click at [385, 225] on span "Distribute" at bounding box center [371, 226] width 41 height 9
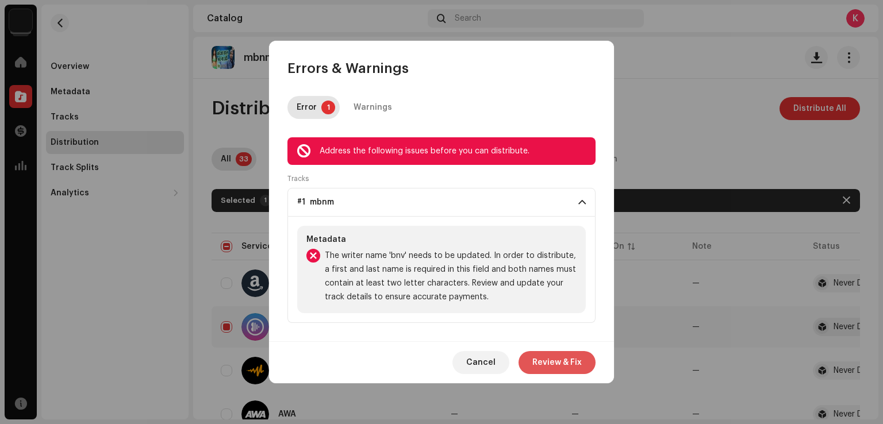
click at [563, 361] on span "Review & Fix" at bounding box center [556, 362] width 49 height 23
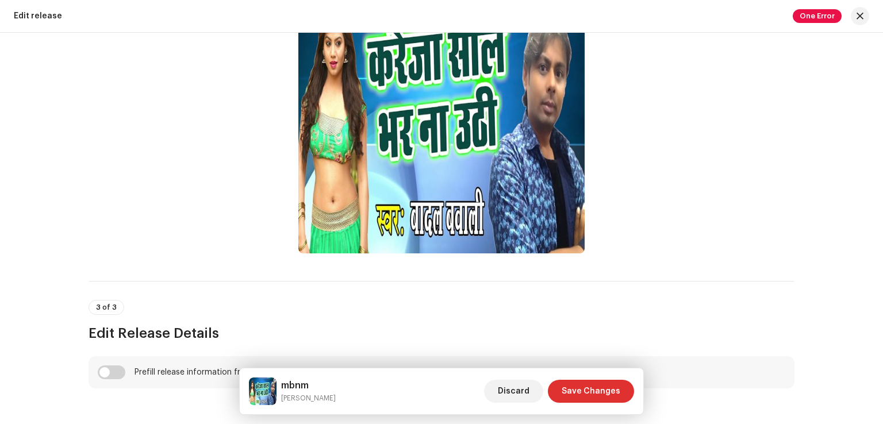
scroll to position [517, 0]
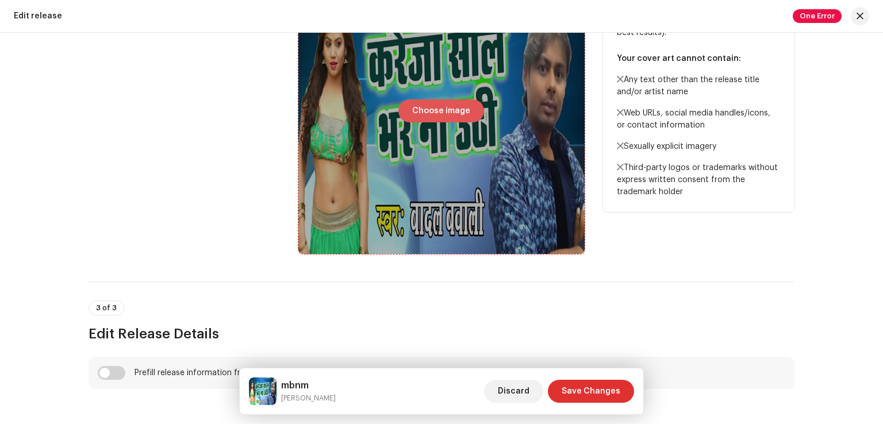
click at [419, 111] on span "Choose image" at bounding box center [441, 110] width 58 height 23
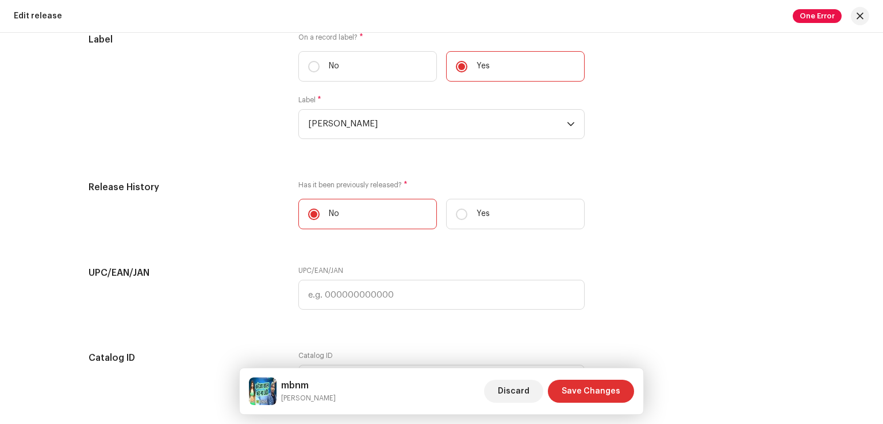
scroll to position [1676, 0]
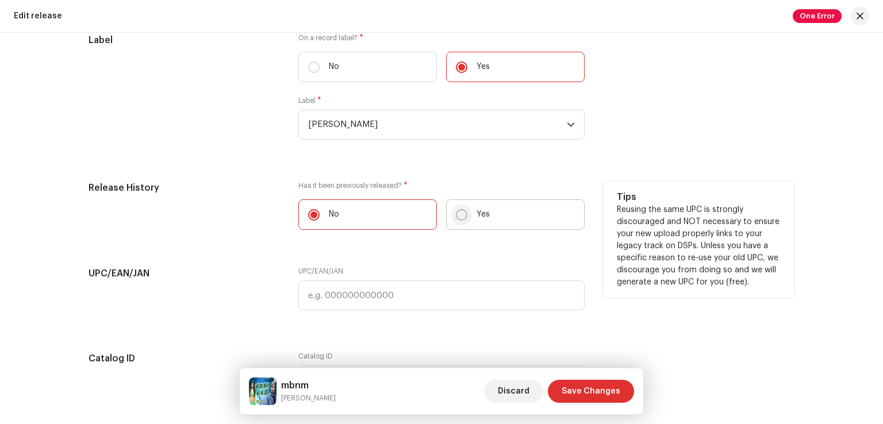
click at [458, 217] on input "Yes" at bounding box center [462, 215] width 12 height 12
radio input "true"
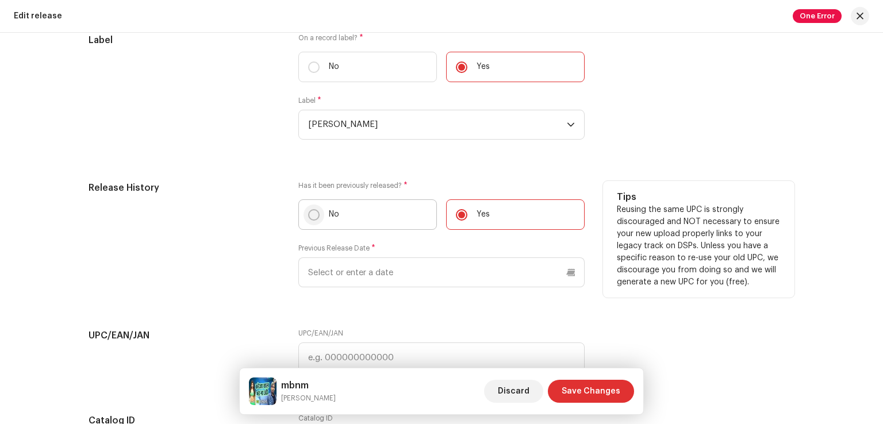
click at [313, 218] on input "No" at bounding box center [314, 215] width 12 height 12
radio input "true"
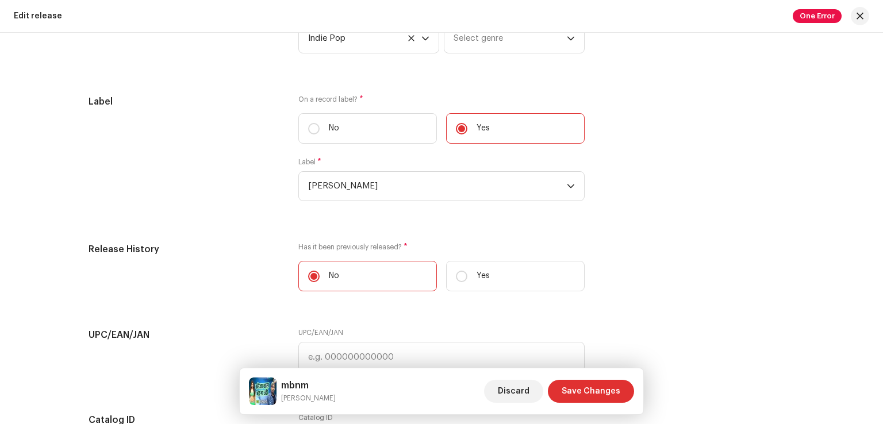
scroll to position [1612, 0]
click at [577, 392] on span "Save Changes" at bounding box center [591, 391] width 59 height 23
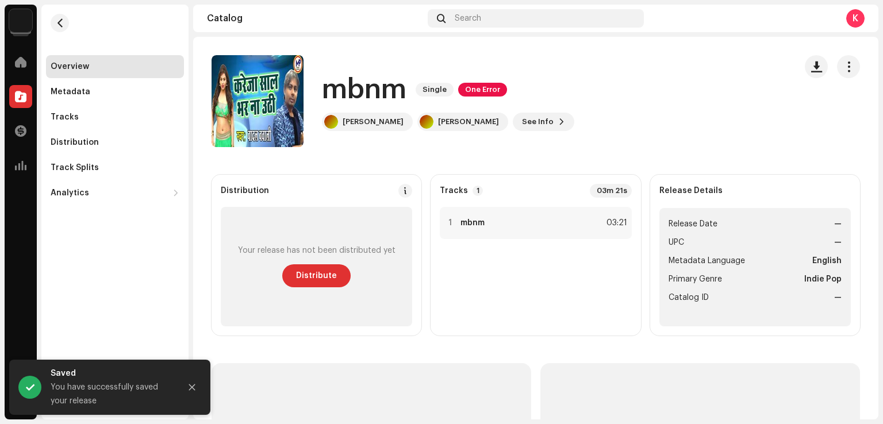
scroll to position [82, 0]
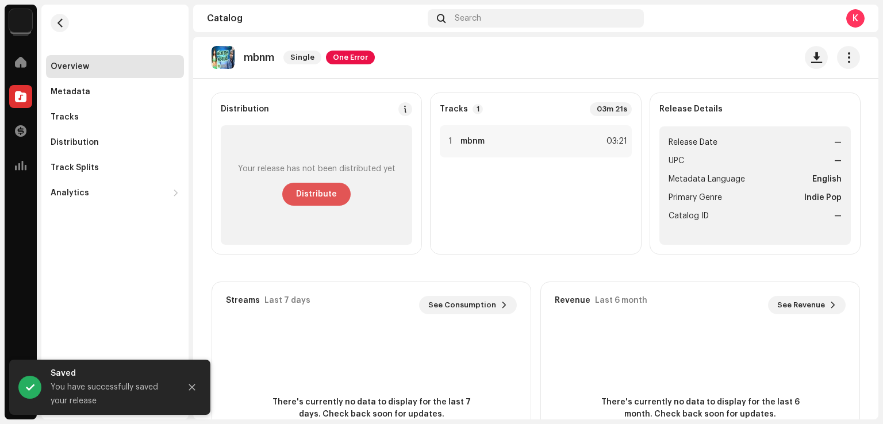
click at [308, 193] on span "Distribute" at bounding box center [316, 194] width 41 height 23
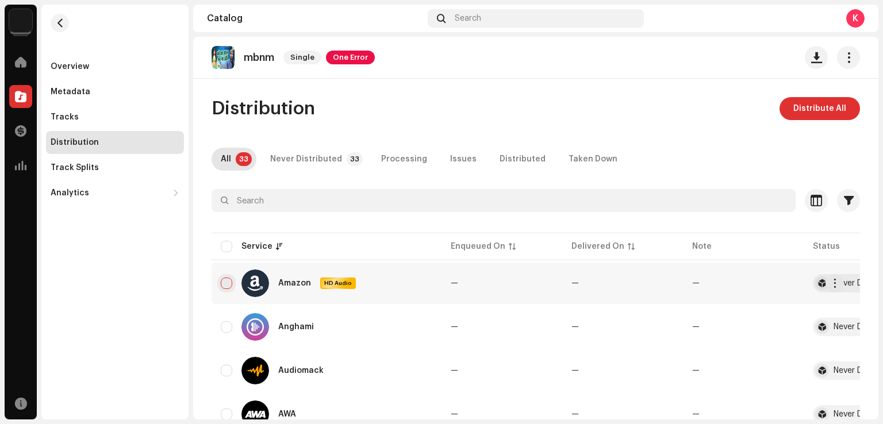
click at [225, 281] on input "checkbox" at bounding box center [227, 284] width 12 height 12
checkbox input "true"
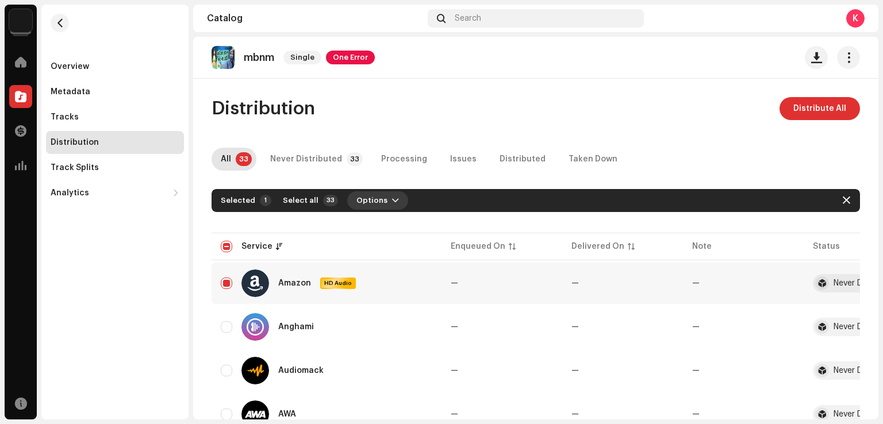
click at [380, 200] on button "Options" at bounding box center [377, 200] width 61 height 18
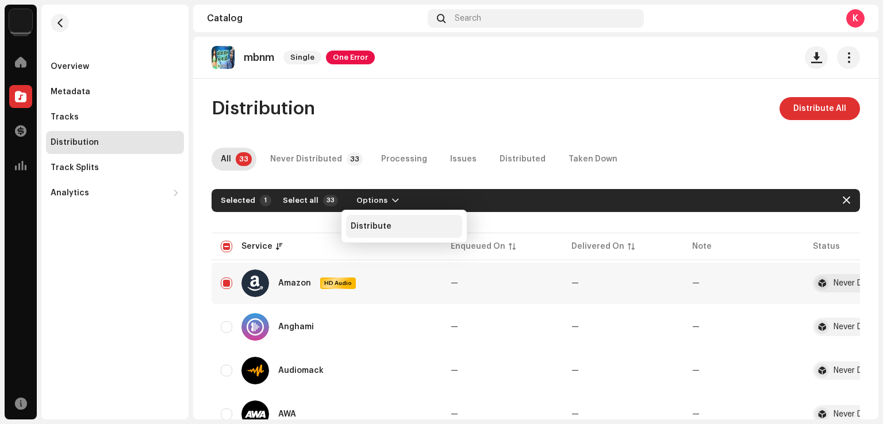
click at [389, 222] on div "Distribute" at bounding box center [404, 226] width 107 height 9
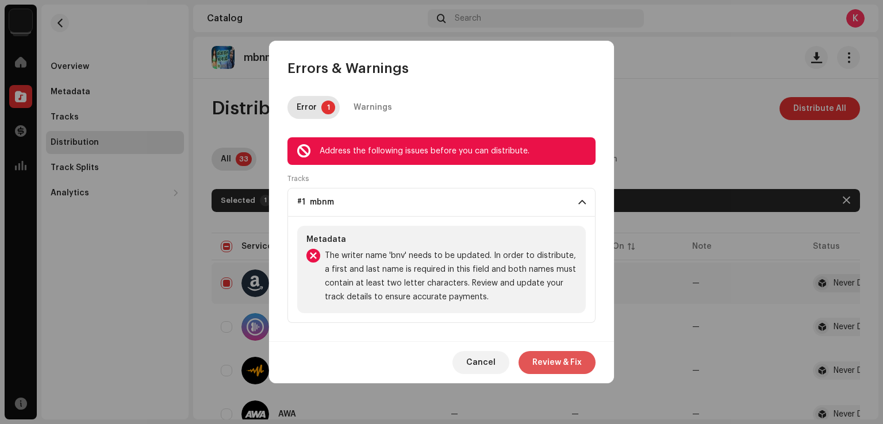
click at [544, 359] on span "Review & Fix" at bounding box center [556, 362] width 49 height 23
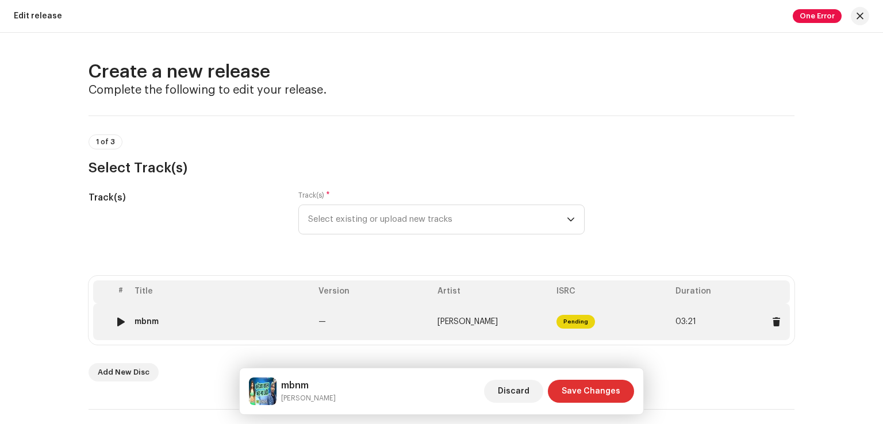
click at [393, 332] on td "—" at bounding box center [373, 322] width 119 height 37
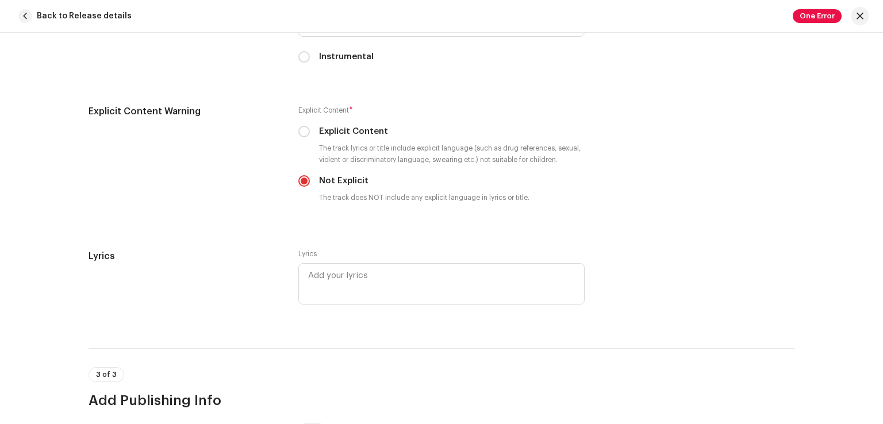
scroll to position [2325, 0]
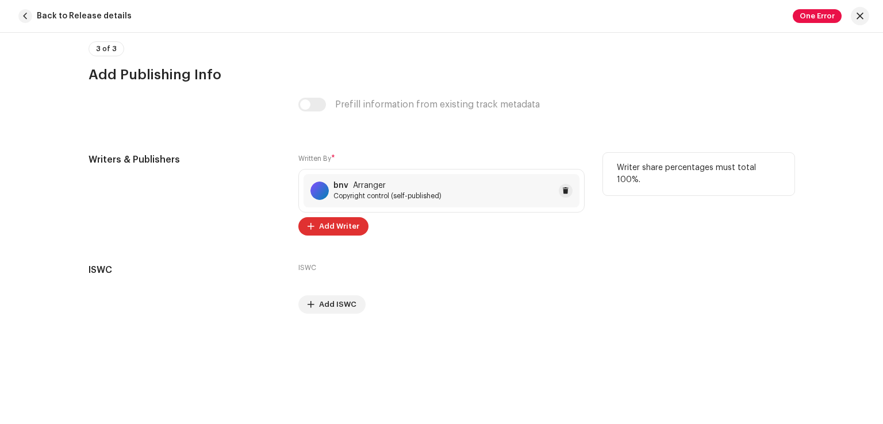
click at [367, 196] on span "Copyright control (self-published)" at bounding box center [388, 195] width 108 height 9
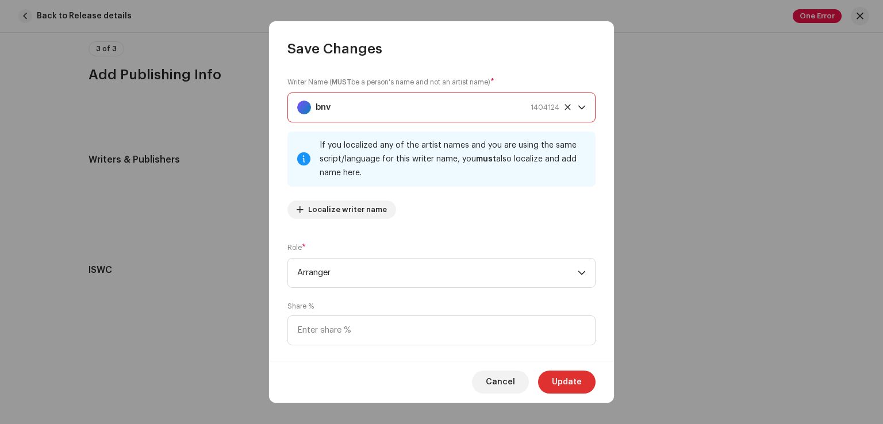
click at [423, 114] on div "bnv 1404124" at bounding box center [428, 107] width 262 height 29
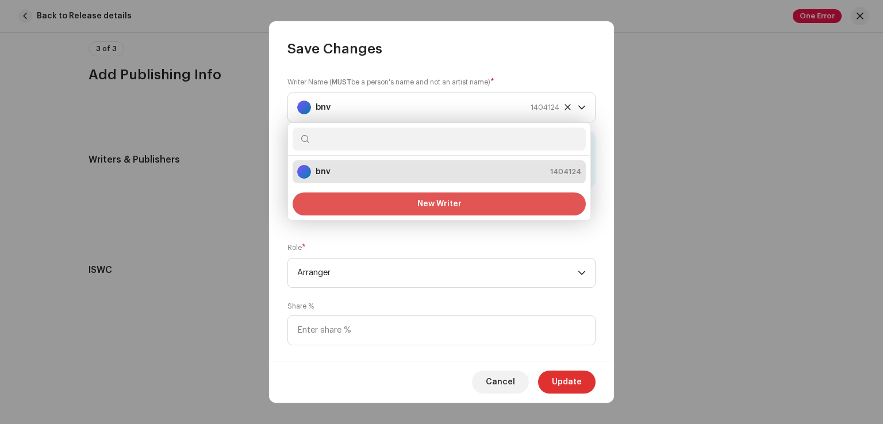
click at [394, 208] on button "New Writer" at bounding box center [439, 204] width 293 height 23
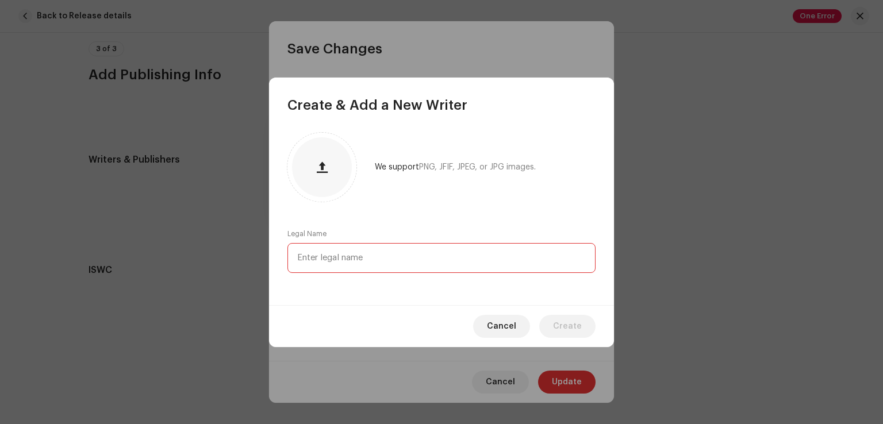
click at [334, 256] on input "text" at bounding box center [442, 258] width 308 height 30
type input "kumar ji"
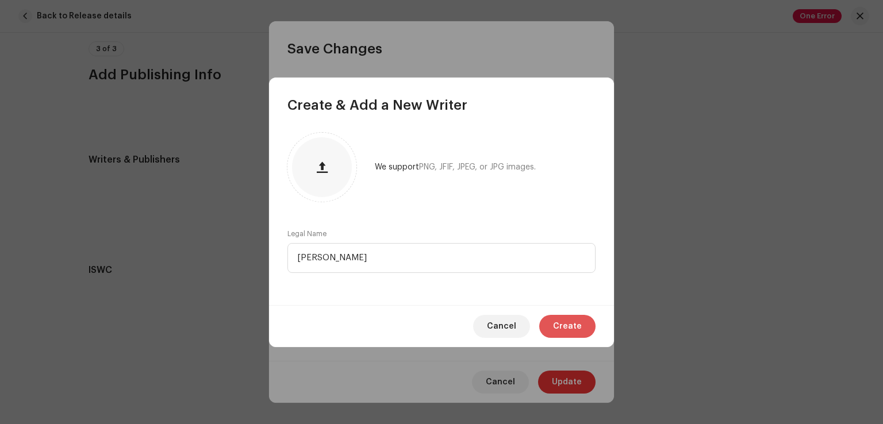
click at [577, 327] on span "Create" at bounding box center [567, 326] width 29 height 23
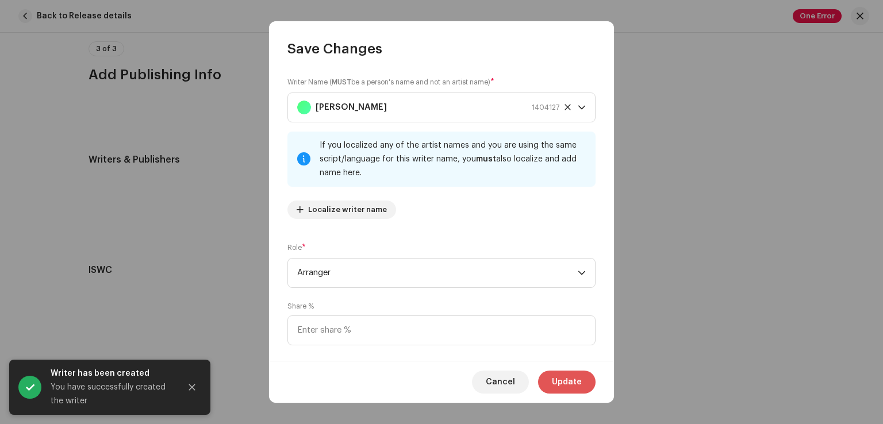
click at [577, 377] on span "Update" at bounding box center [567, 382] width 30 height 23
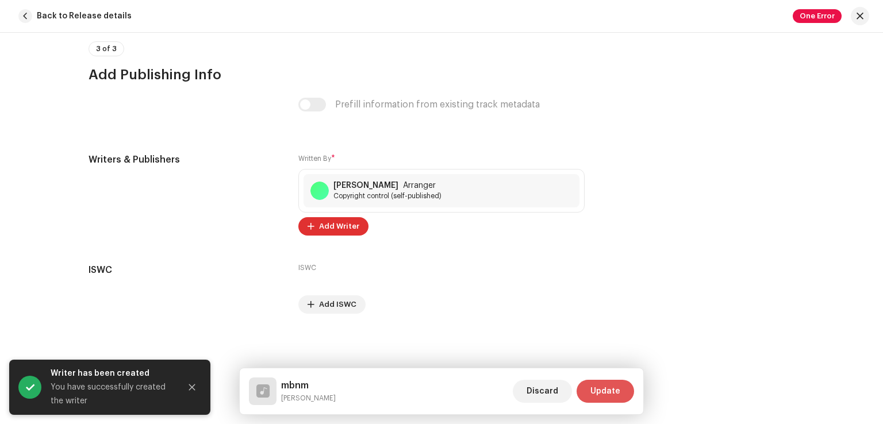
click at [610, 389] on span "Update" at bounding box center [606, 391] width 30 height 23
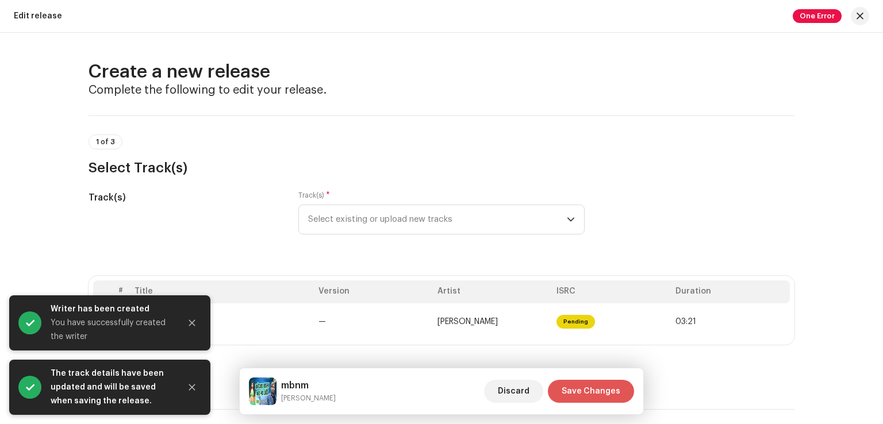
click at [603, 393] on span "Save Changes" at bounding box center [591, 391] width 59 height 23
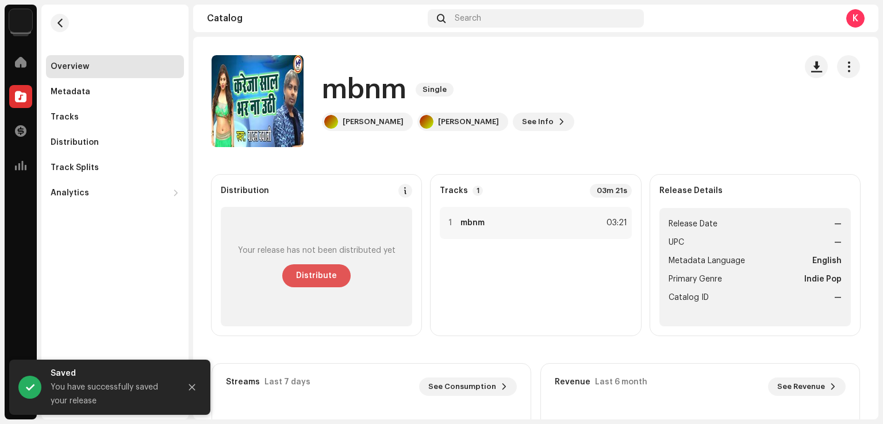
click at [320, 279] on span "Distribute" at bounding box center [316, 276] width 41 height 23
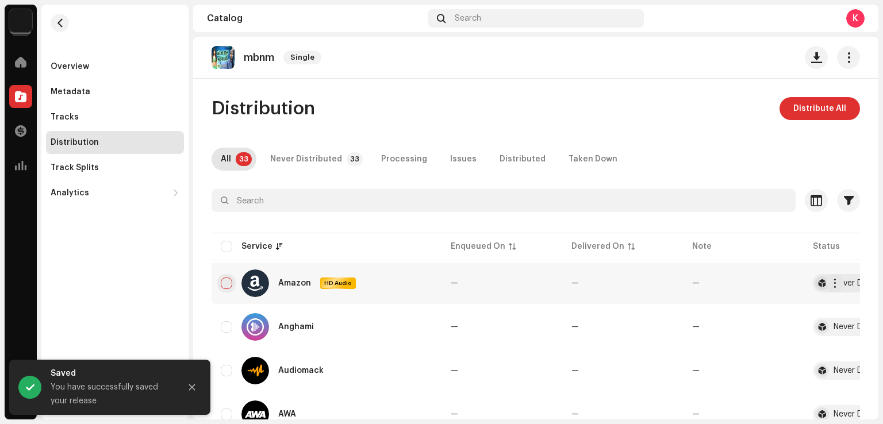
click at [227, 278] on input "checkbox" at bounding box center [227, 284] width 12 height 12
checkbox input "true"
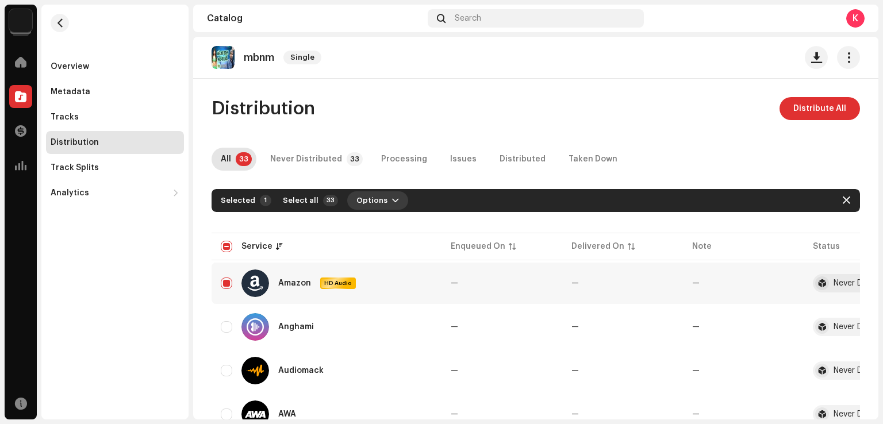
click at [378, 205] on span "Options" at bounding box center [372, 200] width 31 height 23
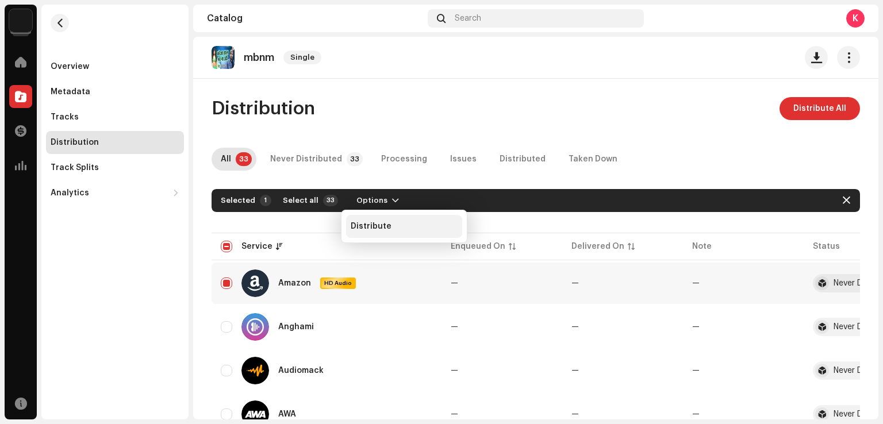
click at [380, 231] on span "Distribute" at bounding box center [371, 226] width 41 height 9
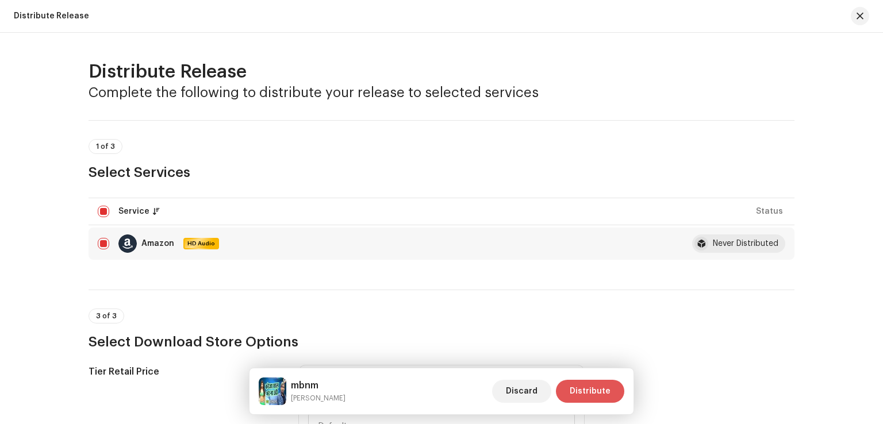
click at [601, 396] on span "Distribute" at bounding box center [590, 391] width 41 height 23
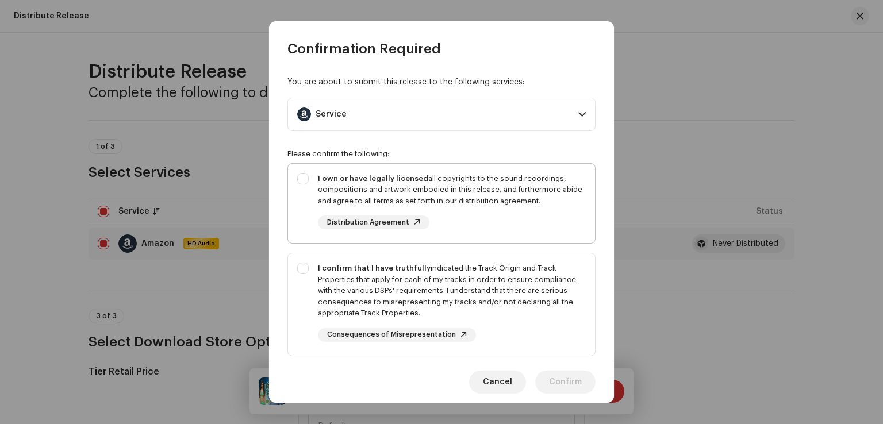
click at [485, 234] on div "I own or have legally licensed all copyrights to the sound recordings, composit…" at bounding box center [441, 201] width 307 height 75
checkbox input "true"
click at [492, 302] on div "I confirm that I have truthfully indicated the Track Origin and Track Propertie…" at bounding box center [452, 291] width 268 height 56
checkbox input "true"
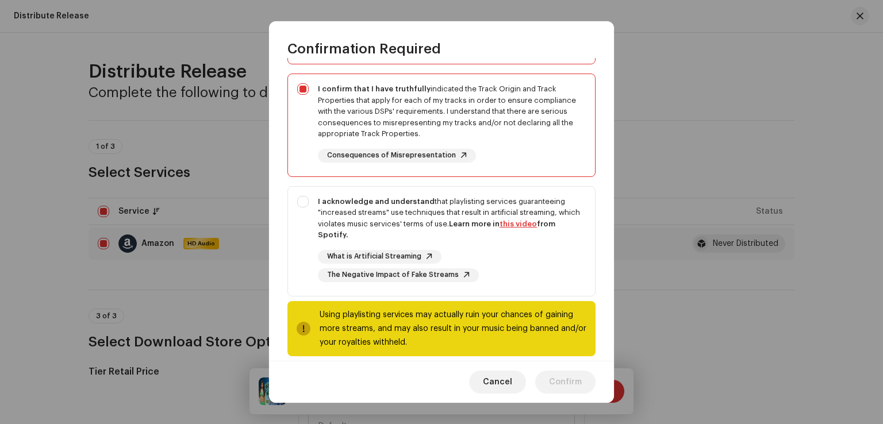
scroll to position [192, 0]
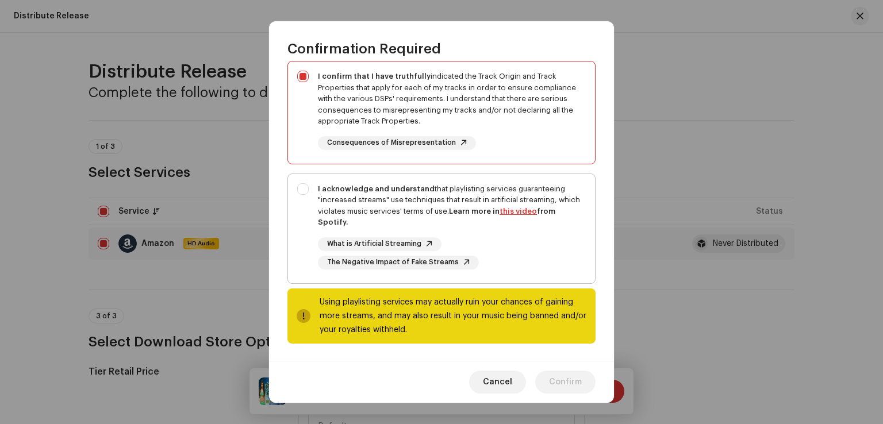
click at [518, 261] on div "What is Artificial Streaming The Negative Impact of Fake Streams" at bounding box center [452, 253] width 268 height 32
checkbox input "true"
click at [566, 386] on span "Confirm" at bounding box center [565, 382] width 33 height 23
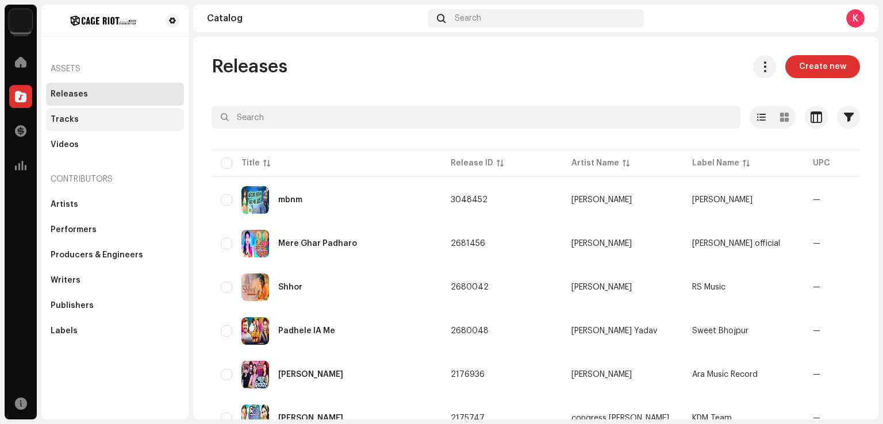
click at [84, 125] on div "Tracks" at bounding box center [115, 119] width 138 height 23
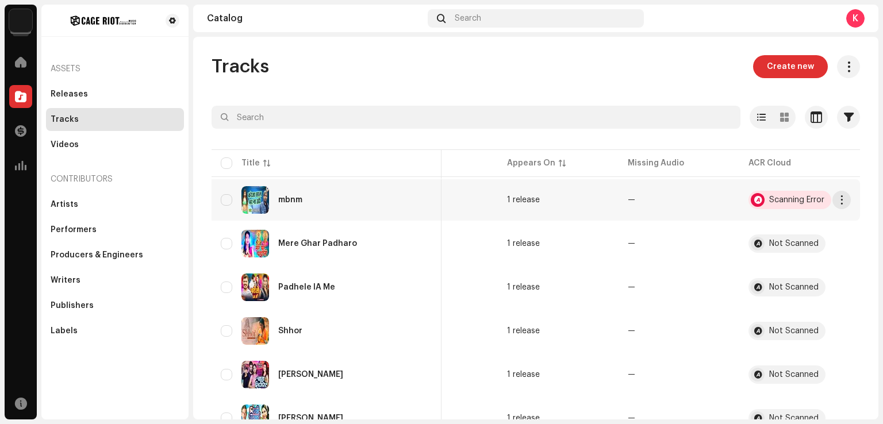
click at [773, 201] on div "Scanning Error" at bounding box center [796, 200] width 55 height 8
click at [761, 194] on div "Scanning Error" at bounding box center [790, 200] width 83 height 18
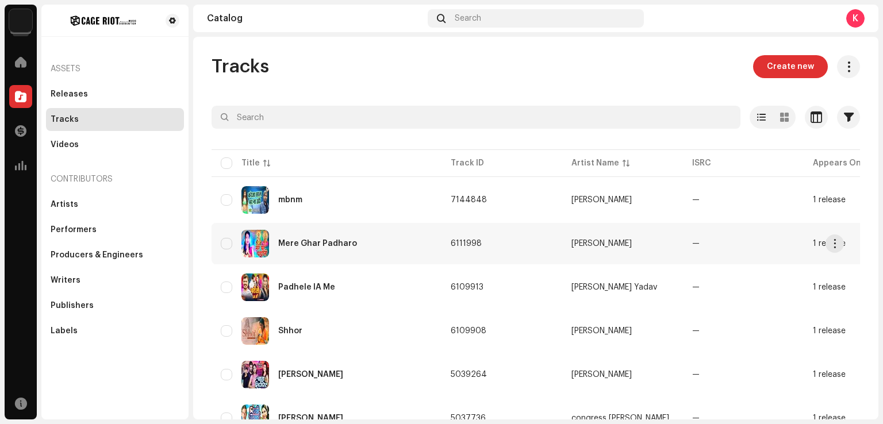
scroll to position [0, 313]
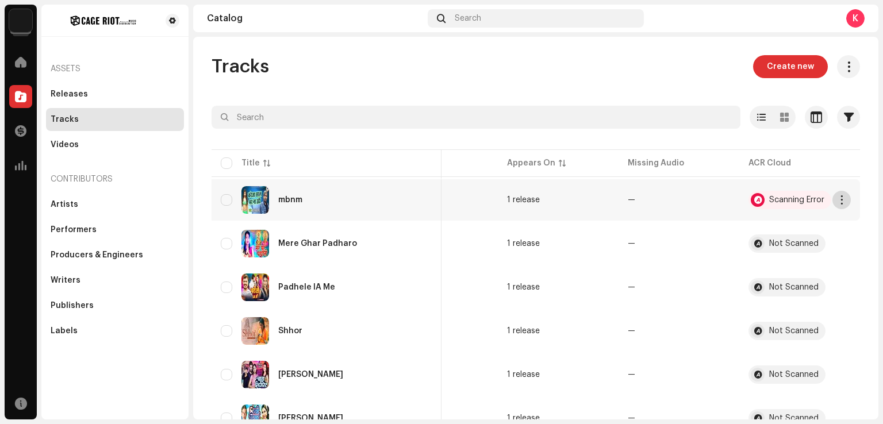
click at [841, 205] on button "button" at bounding box center [842, 200] width 18 height 18
